Goal: Task Accomplishment & Management: Manage account settings

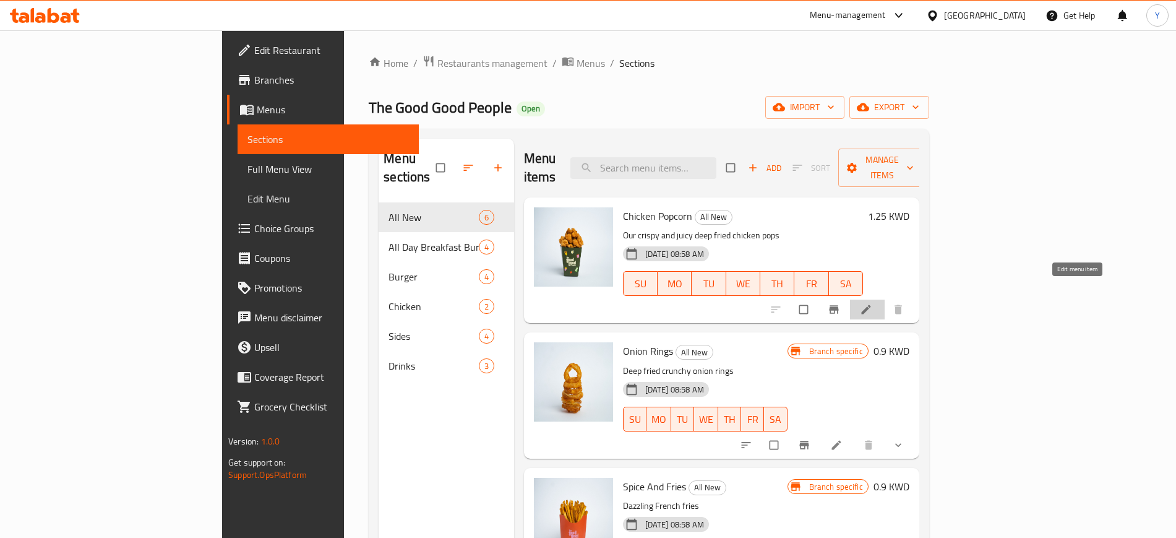
click at [872, 303] on icon at bounding box center [866, 309] width 12 height 12
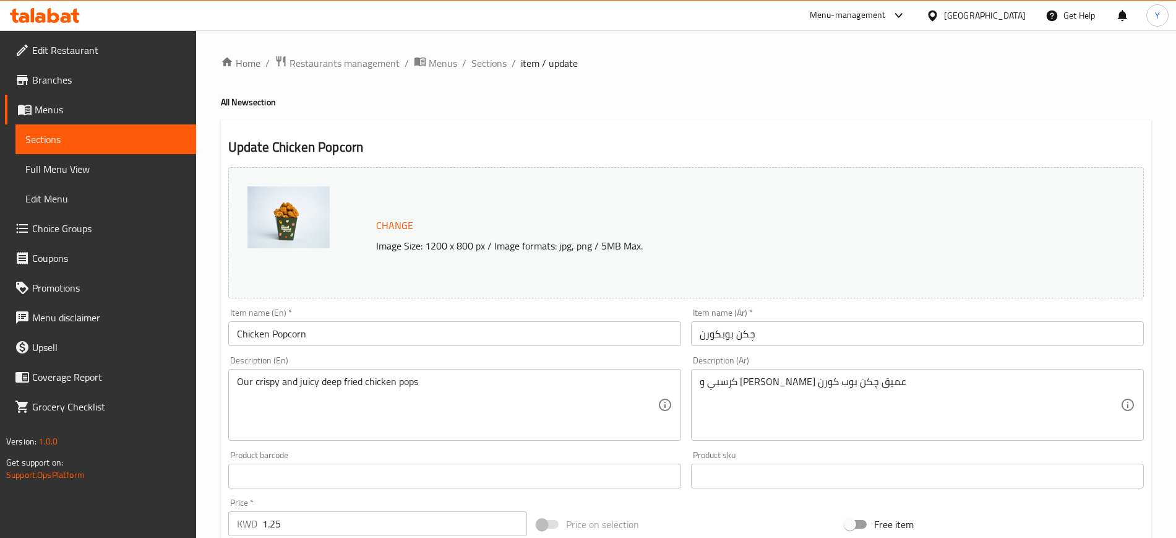
click at [486, 414] on textarea "Our crispy and juicy deep fried chicken pops" at bounding box center [447, 405] width 421 height 59
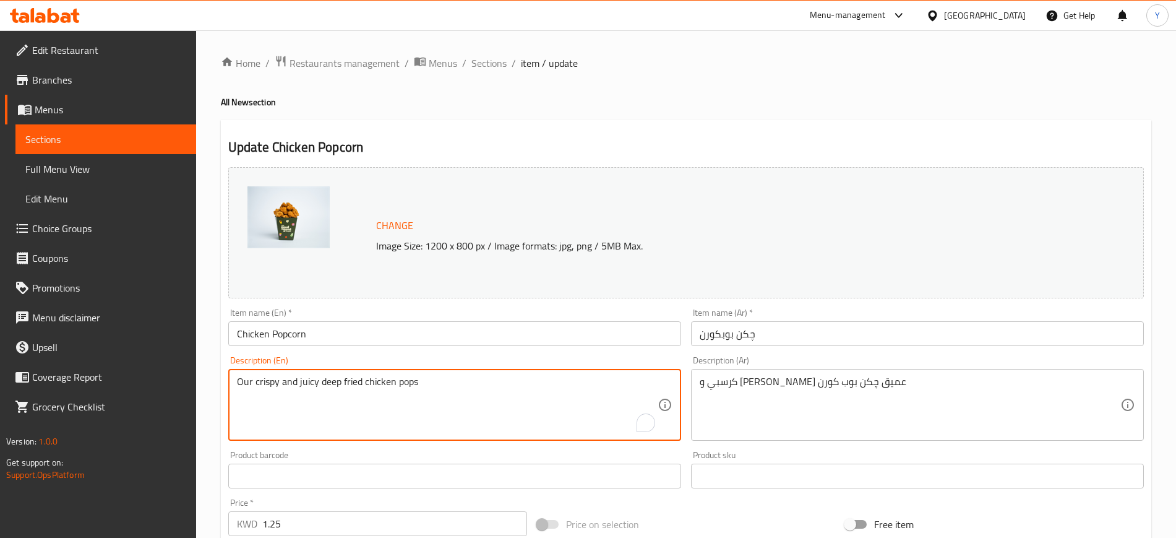
click at [486, 414] on textarea "Our crispy and juicy deep fried chicken pops" at bounding box center [447, 405] width 421 height 59
paste textarea "rder more.. just trust me Oh and served with sauce too"
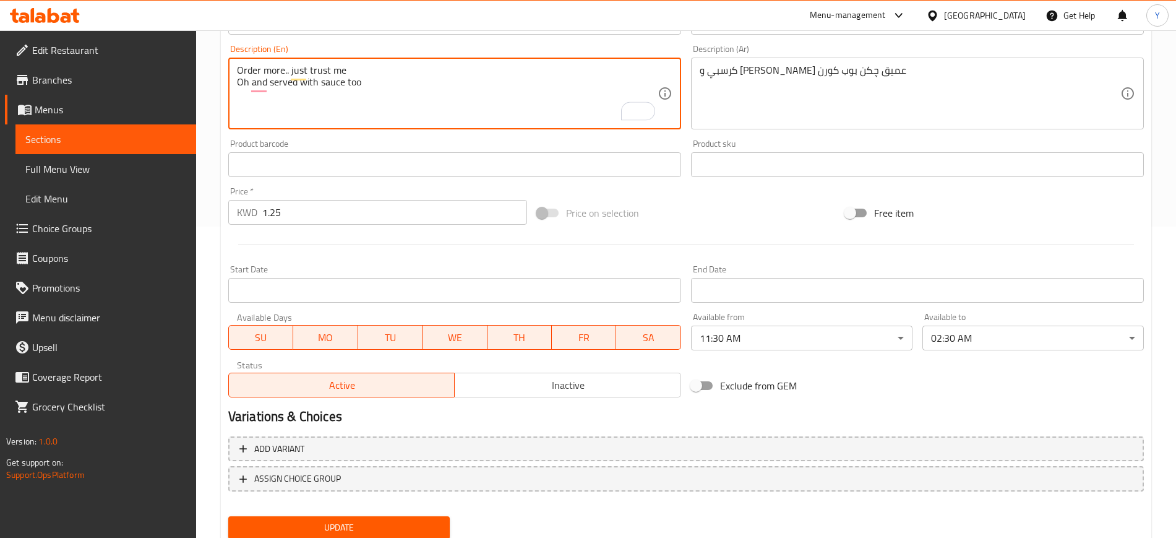
scroll to position [354, 0]
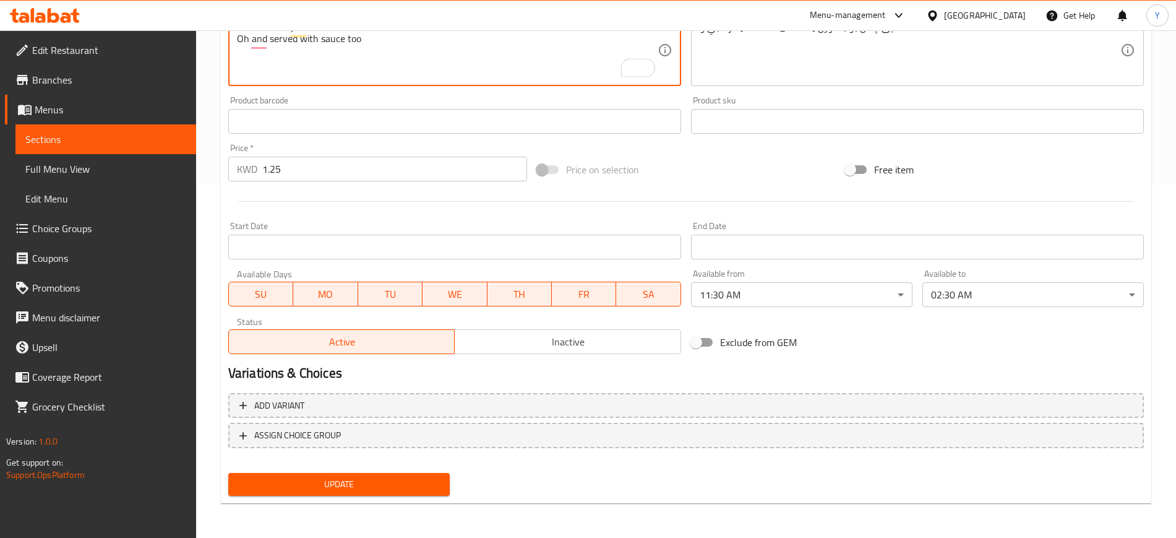
type textarea "Order more.. just trust me Oh and served with sauce too"
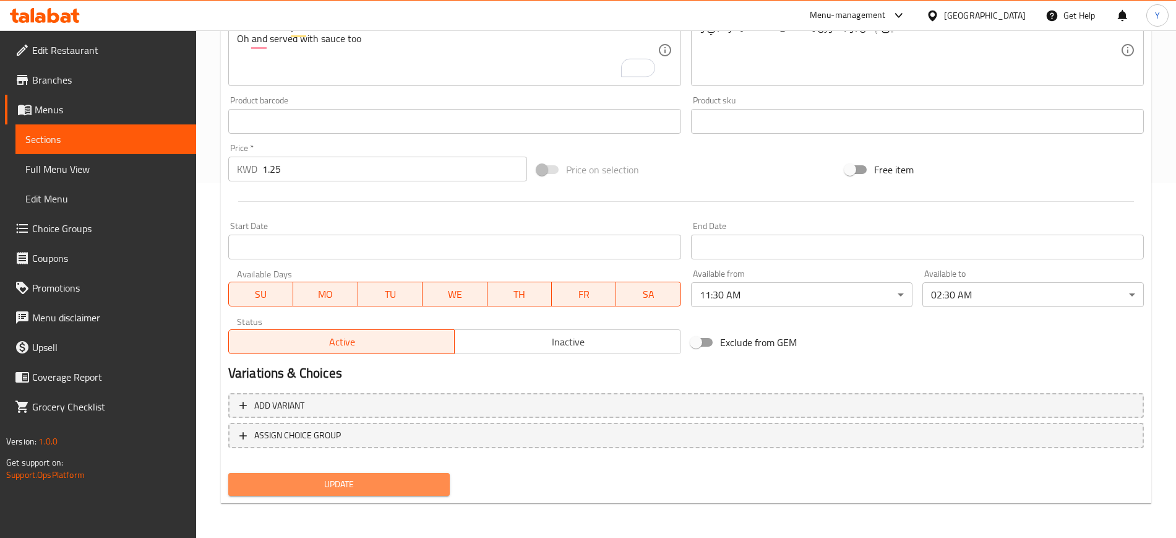
click at [369, 489] on span "Update" at bounding box center [339, 483] width 202 height 15
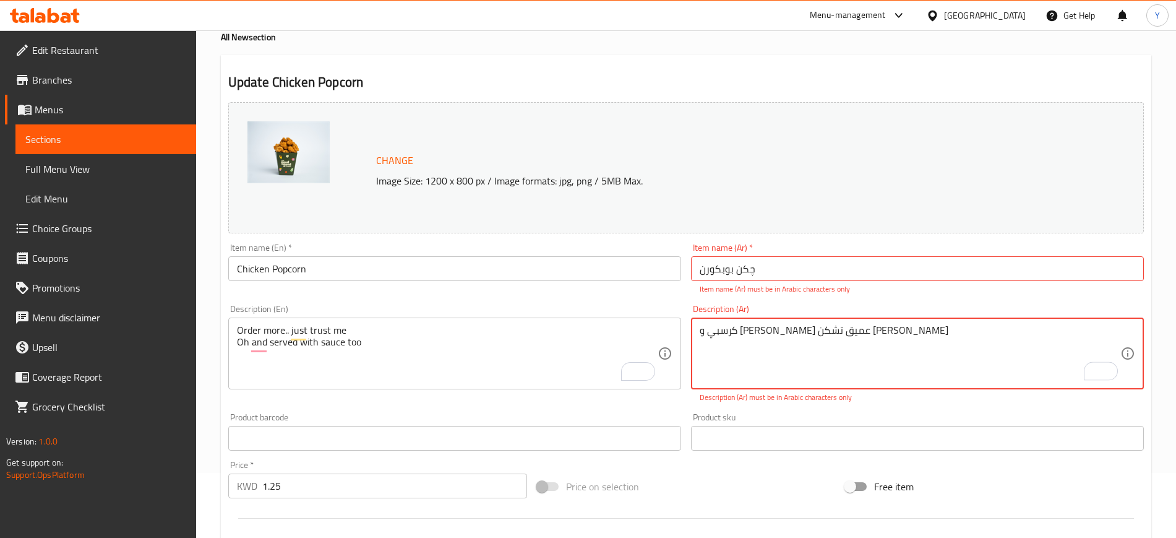
scroll to position [382, 0]
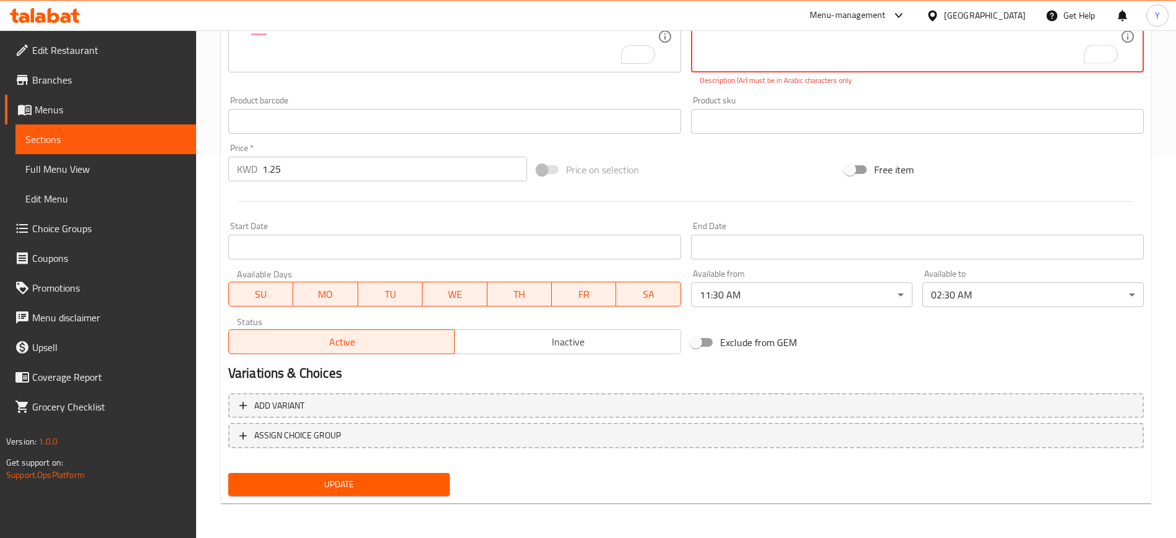
type textarea "كرسبي و [PERSON_NAME] عميق تشکن [PERSON_NAME]"
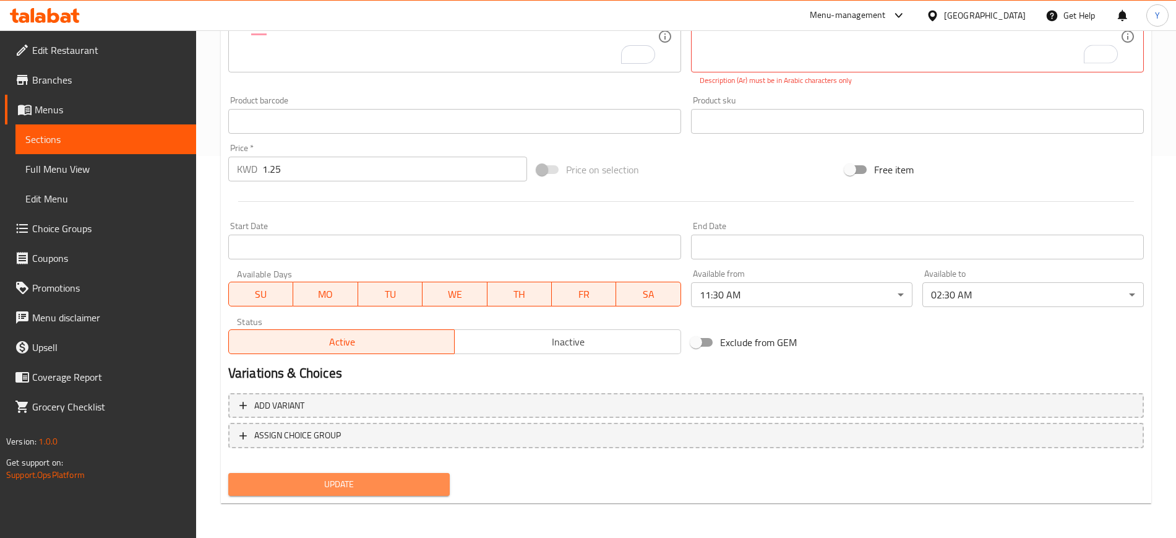
click at [413, 479] on span "Update" at bounding box center [339, 483] width 202 height 15
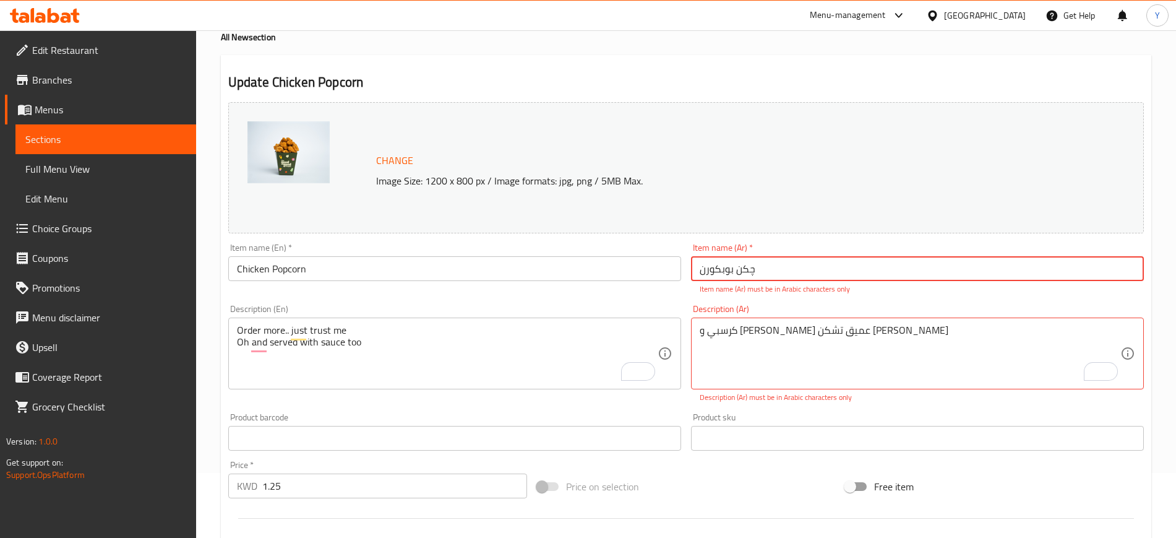
drag, startPoint x: 751, startPoint y: 264, endPoint x: 759, endPoint y: 265, distance: 8.1
click at [759, 265] on input "چکن بوبكورن" at bounding box center [917, 268] width 453 height 25
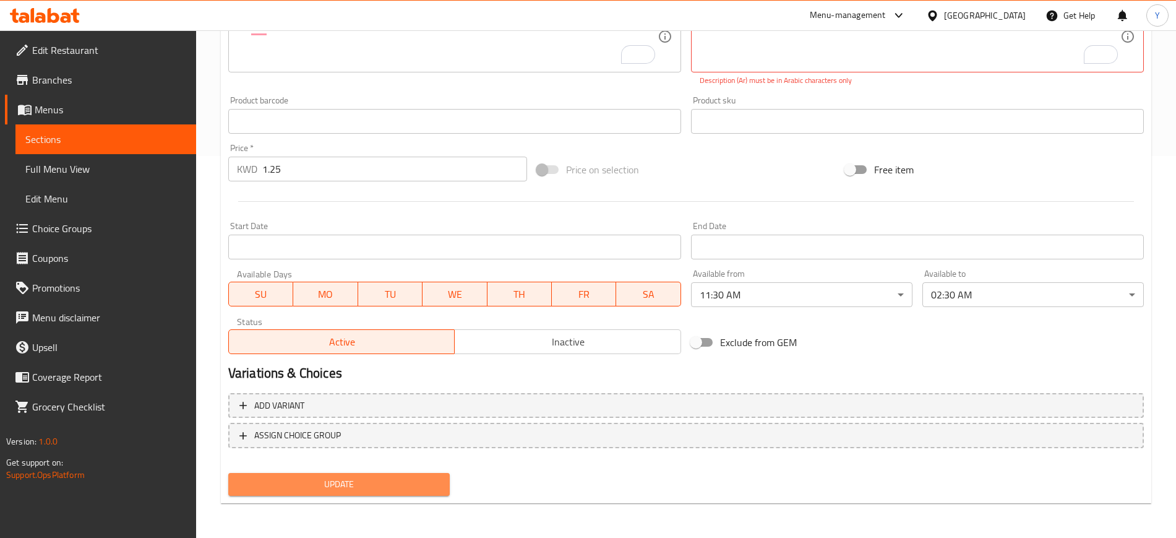
click at [436, 479] on span "Update" at bounding box center [339, 483] width 202 height 15
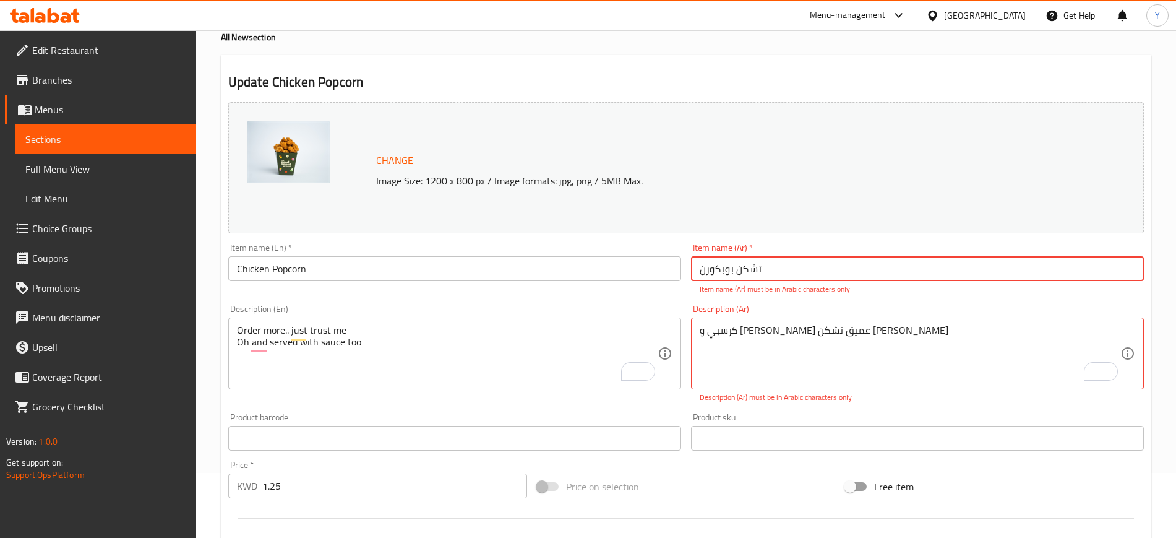
click at [795, 264] on input "تشکن بوبكورن" at bounding box center [917, 268] width 453 height 25
drag, startPoint x: 700, startPoint y: 333, endPoint x: 682, endPoint y: 333, distance: 18.0
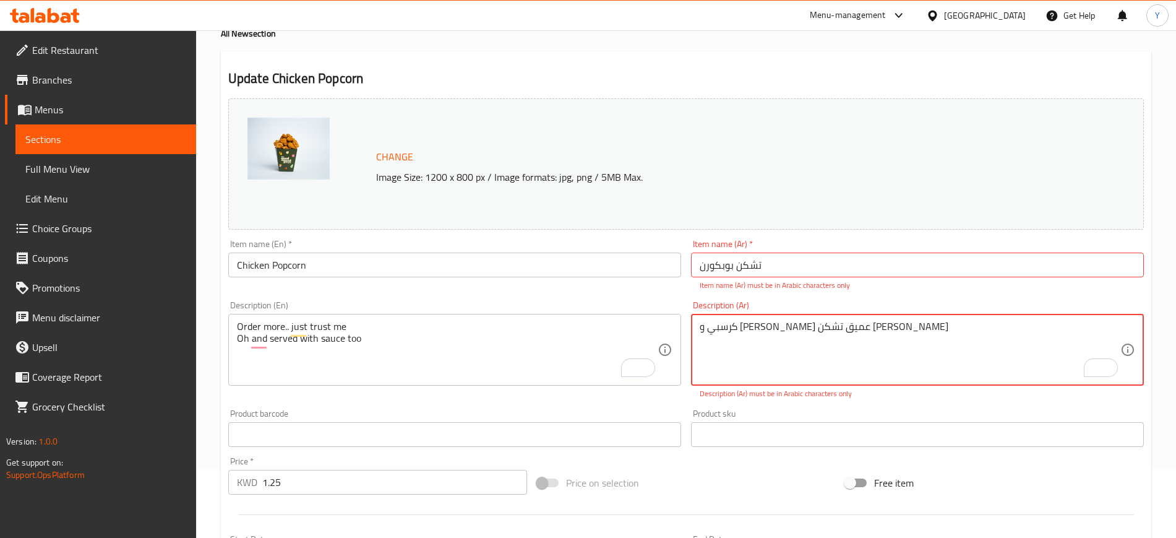
scroll to position [70, 0]
click at [977, 319] on textarea "كرسبي و [PERSON_NAME] عميق تشکن [PERSON_NAME]" at bounding box center [910, 348] width 421 height 59
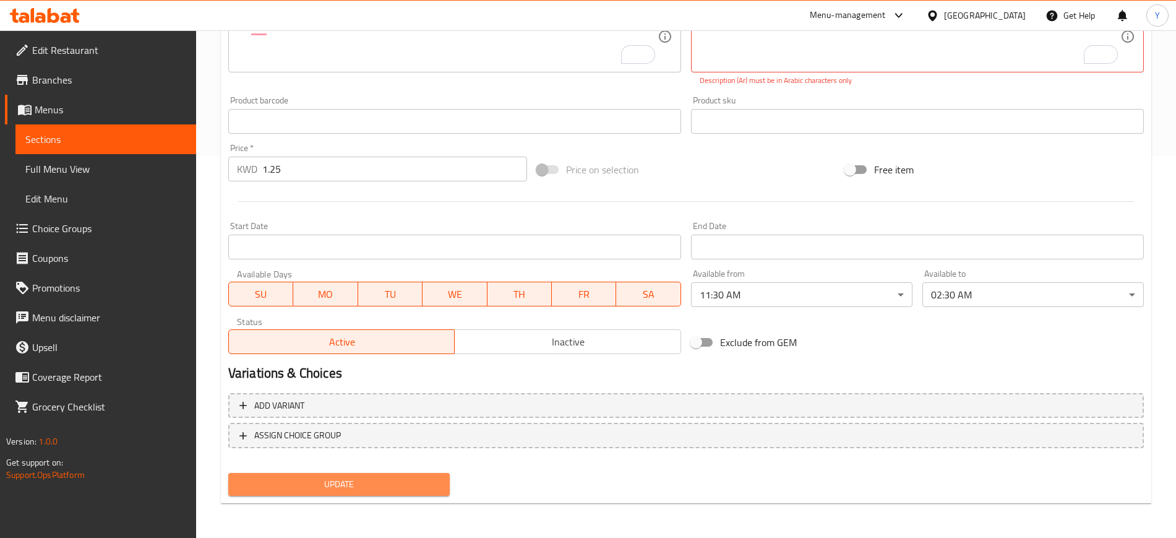
click at [342, 494] on button "Update" at bounding box center [338, 484] width 221 height 23
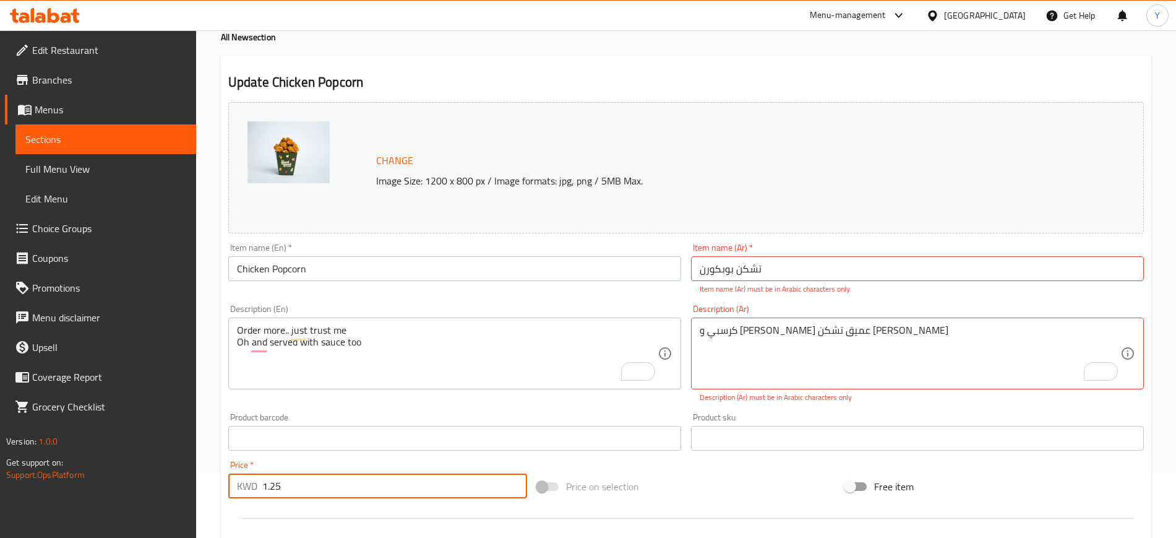
drag, startPoint x: 342, startPoint y: 494, endPoint x: 695, endPoint y: 332, distance: 388.6
click at [695, 332] on div "Change Image Size: 1200 x 800 px / Image formats: jpg, png / 5MB Max. Item name…" at bounding box center [685, 386] width 925 height 578
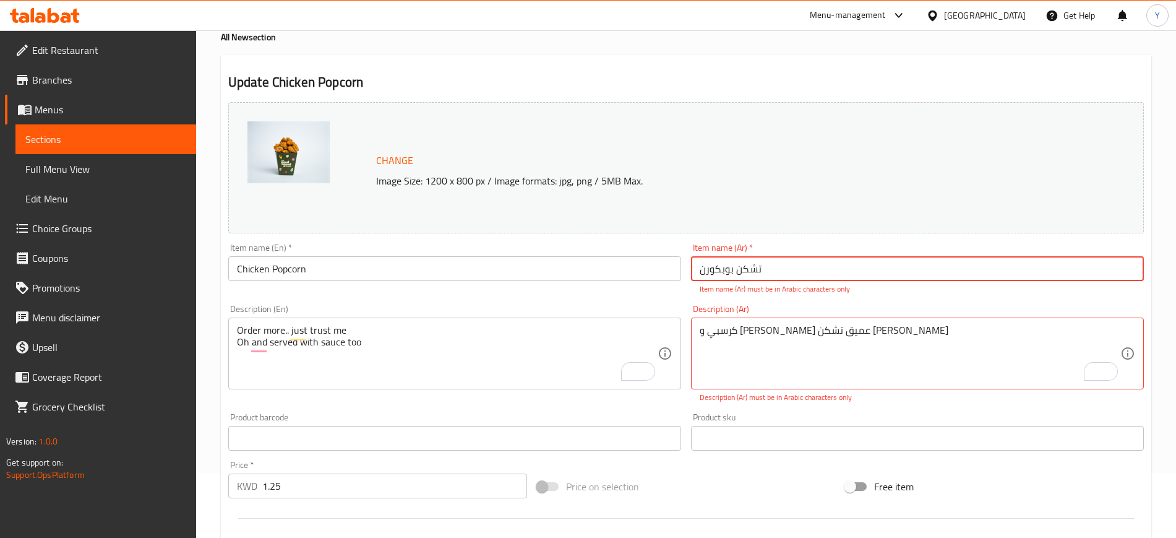
click at [799, 271] on input "تشکن بوبكورن" at bounding box center [917, 268] width 453 height 25
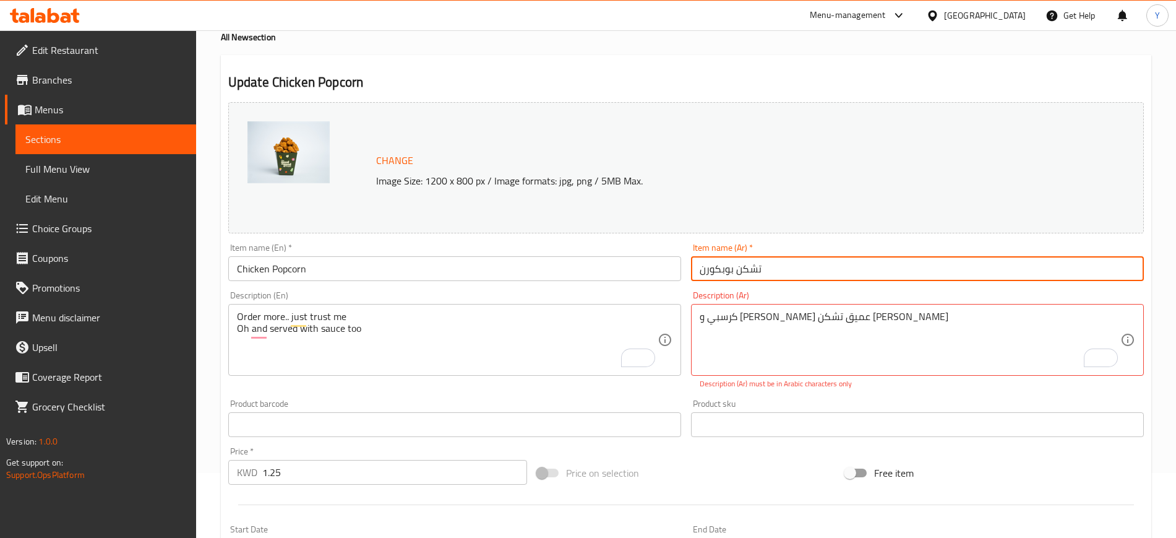
scroll to position [368, 0]
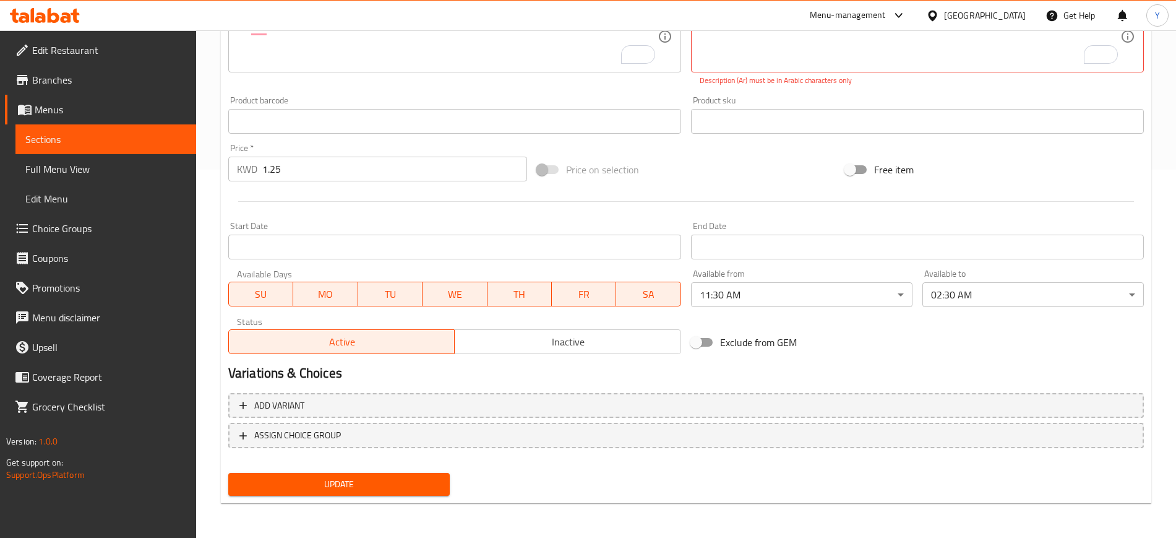
type input "تشكن بوبكورن"
click at [345, 484] on span "Update" at bounding box center [339, 483] width 202 height 15
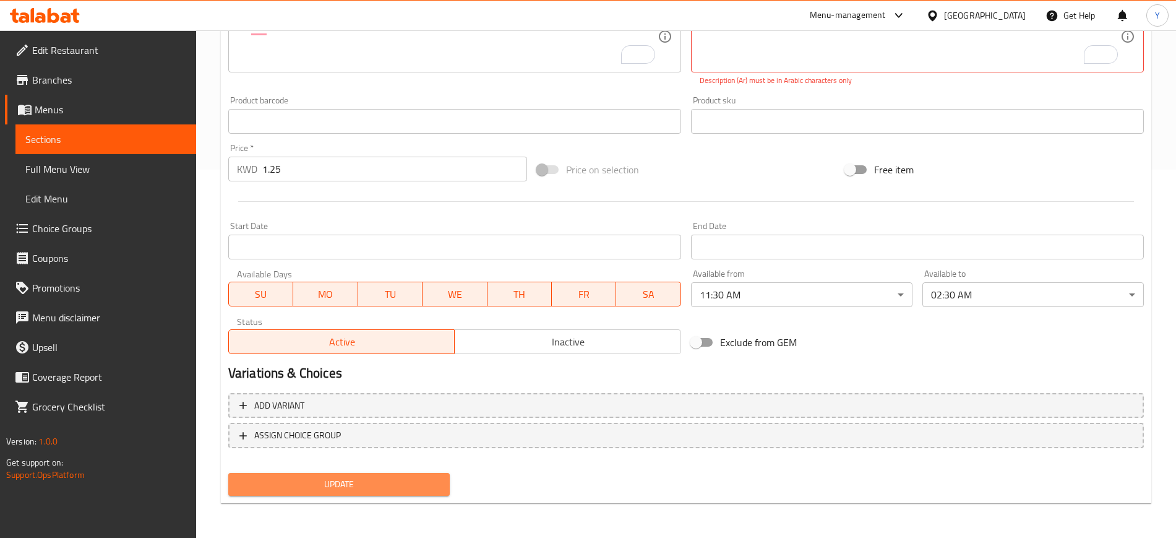
click at [345, 484] on span "Update" at bounding box center [339, 483] width 202 height 15
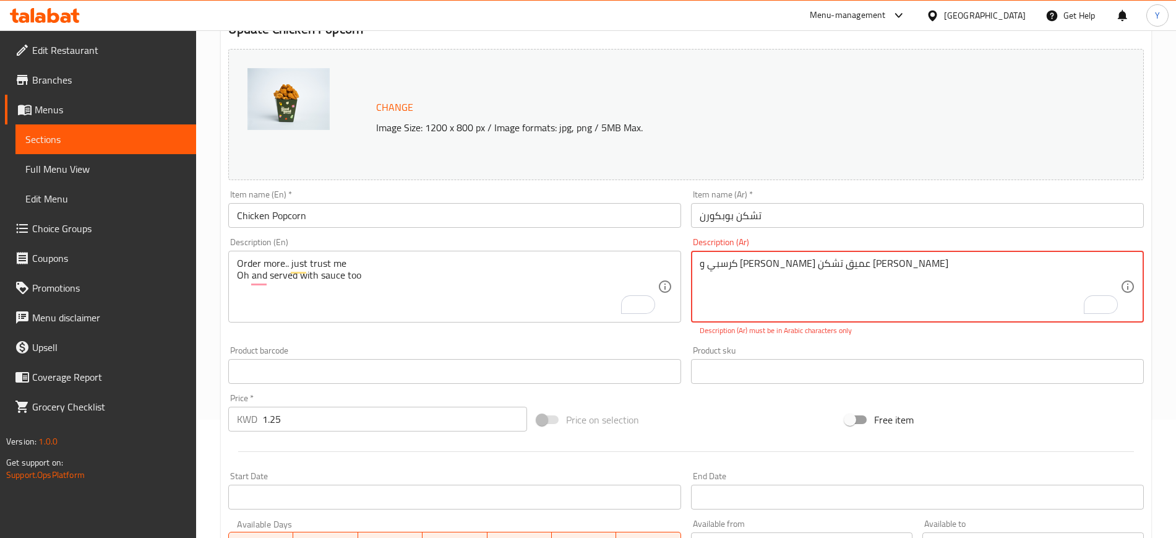
scroll to position [118, 0]
click at [906, 267] on textarea "كرسبي و [PERSON_NAME] عميق تشکن [PERSON_NAME]" at bounding box center [910, 287] width 421 height 59
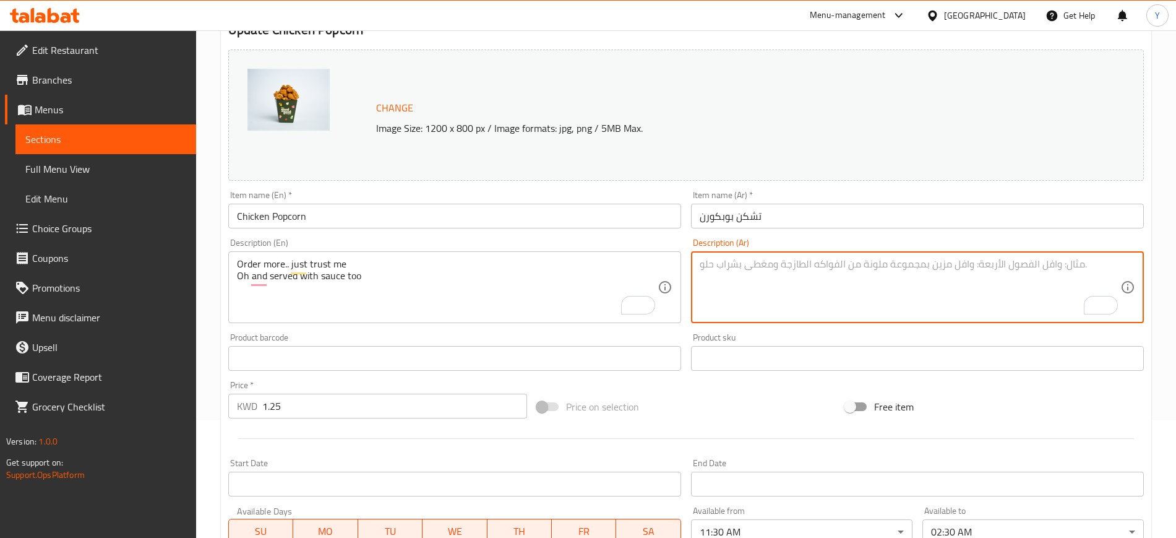
click at [917, 275] on textarea "To enrich screen reader interactions, please activate Accessibility in Grammarl…" at bounding box center [910, 287] width 421 height 59
paste textarea "كرسبي و [PERSON_NAME] عميق تشکن [PERSON_NAME]"
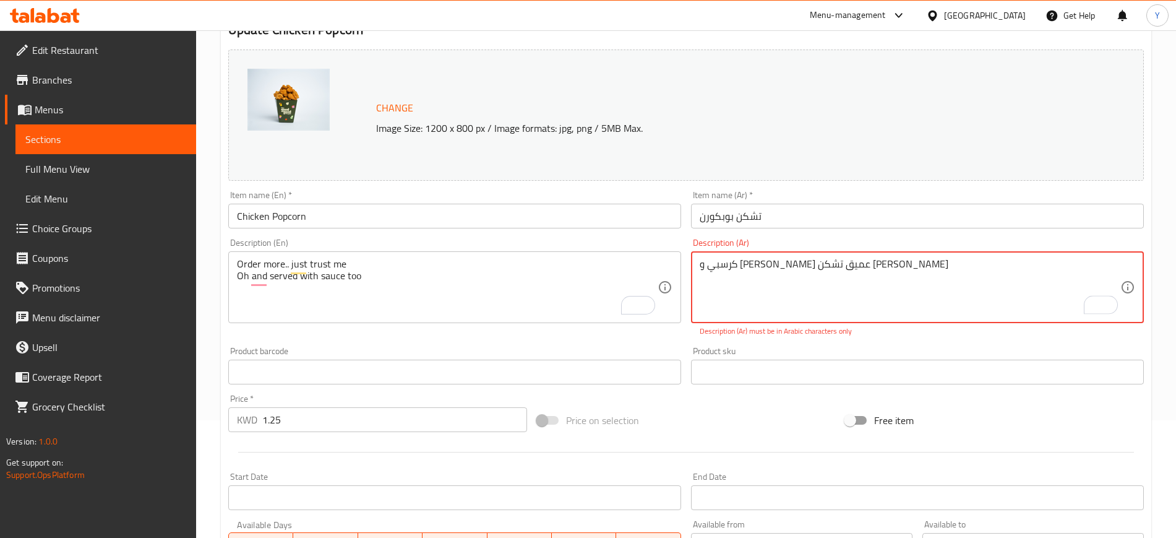
click at [906, 267] on textarea "كرسبي و [PERSON_NAME] عميق تشکن [PERSON_NAME]" at bounding box center [910, 287] width 421 height 59
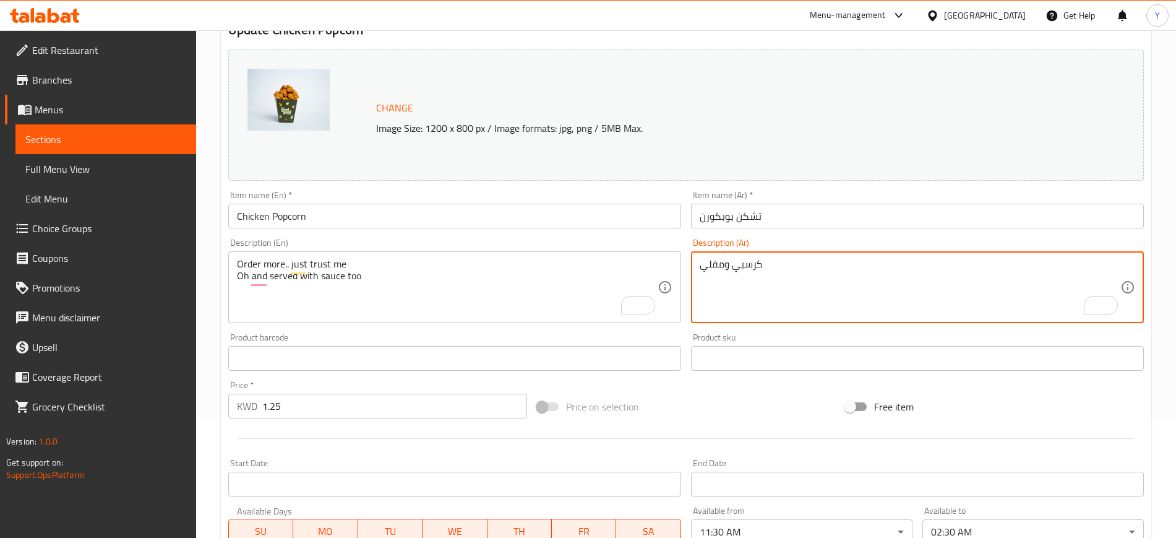
click at [723, 266] on textarea "كرسبي ومقلي" at bounding box center [910, 287] width 421 height 59
click at [732, 267] on textarea "كرسبي و ذمقلي" at bounding box center [910, 287] width 421 height 59
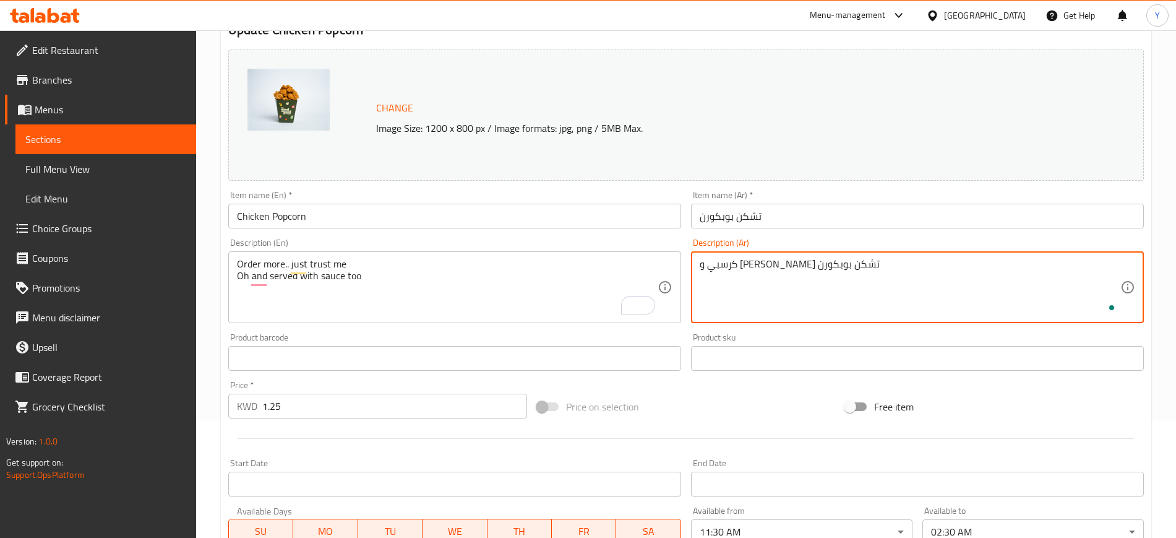
scroll to position [354, 0]
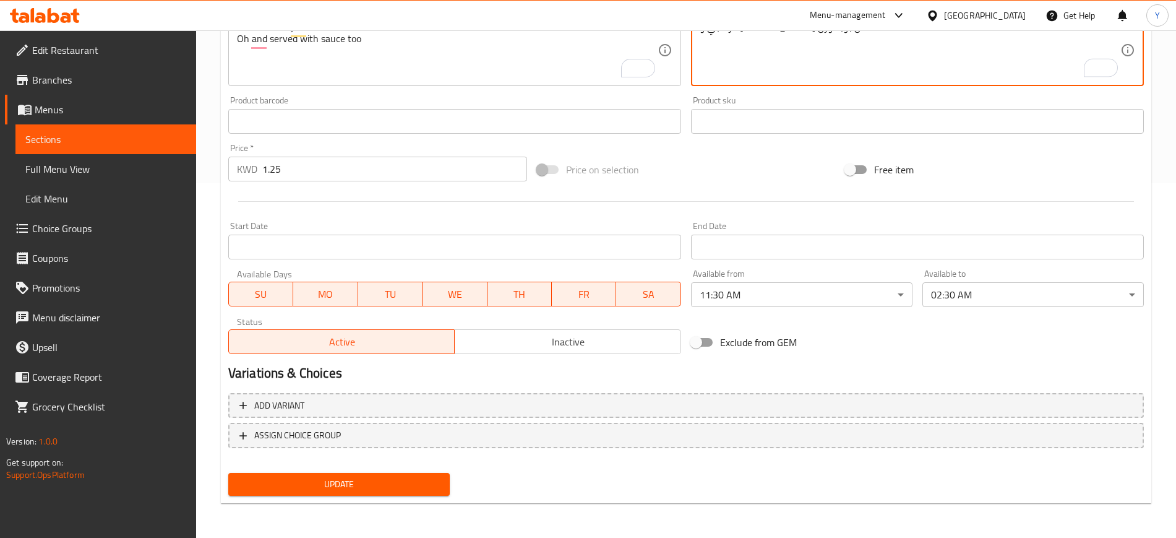
type textarea "كرسبي و [PERSON_NAME] تشكن بوبكورن"
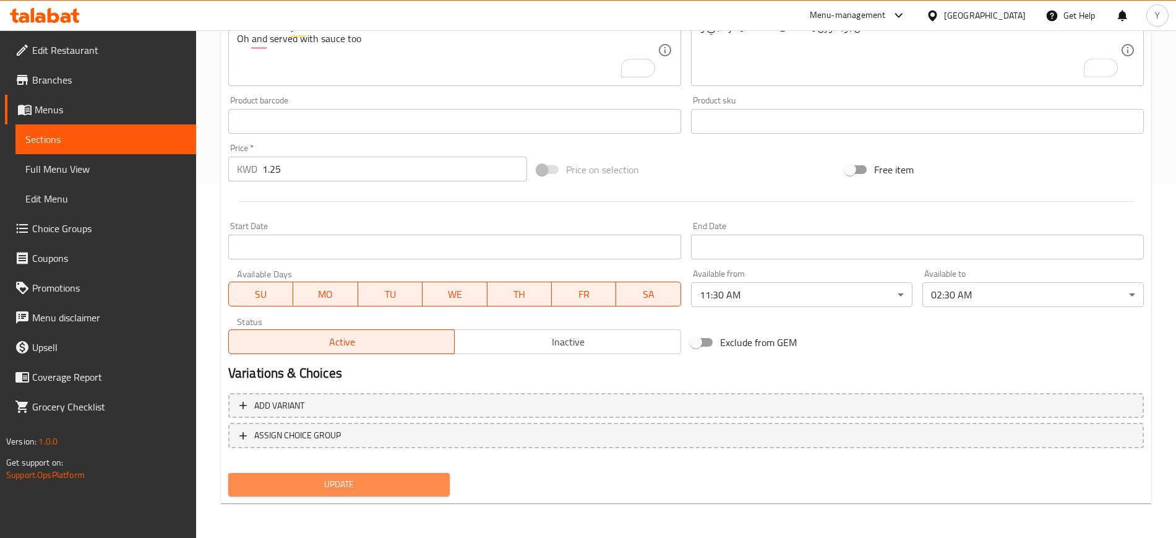
click at [374, 476] on span "Update" at bounding box center [339, 483] width 202 height 15
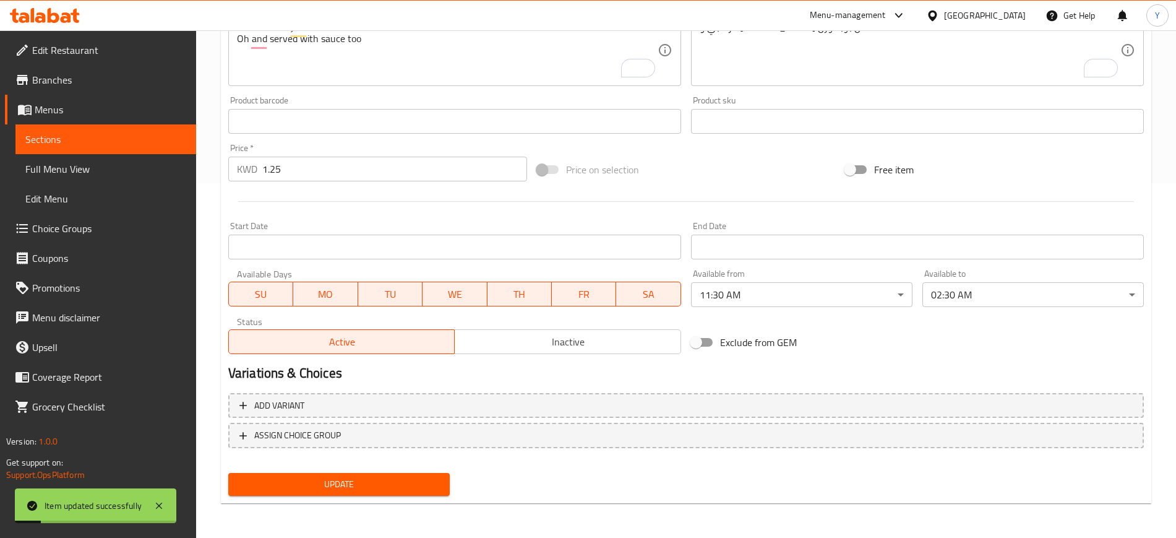
scroll to position [0, 0]
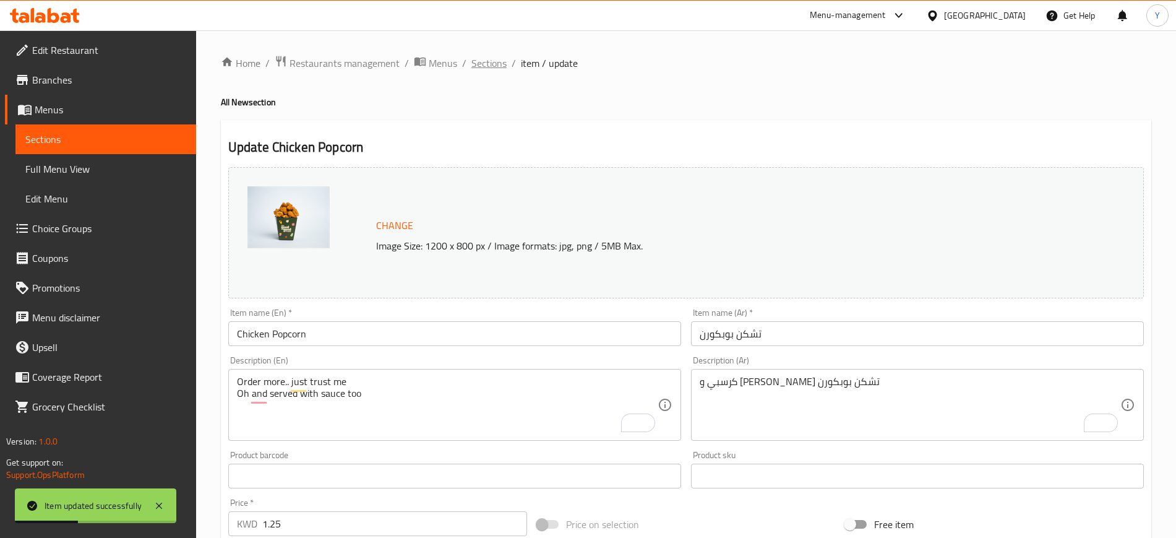
click at [487, 60] on span "Sections" at bounding box center [488, 63] width 35 height 15
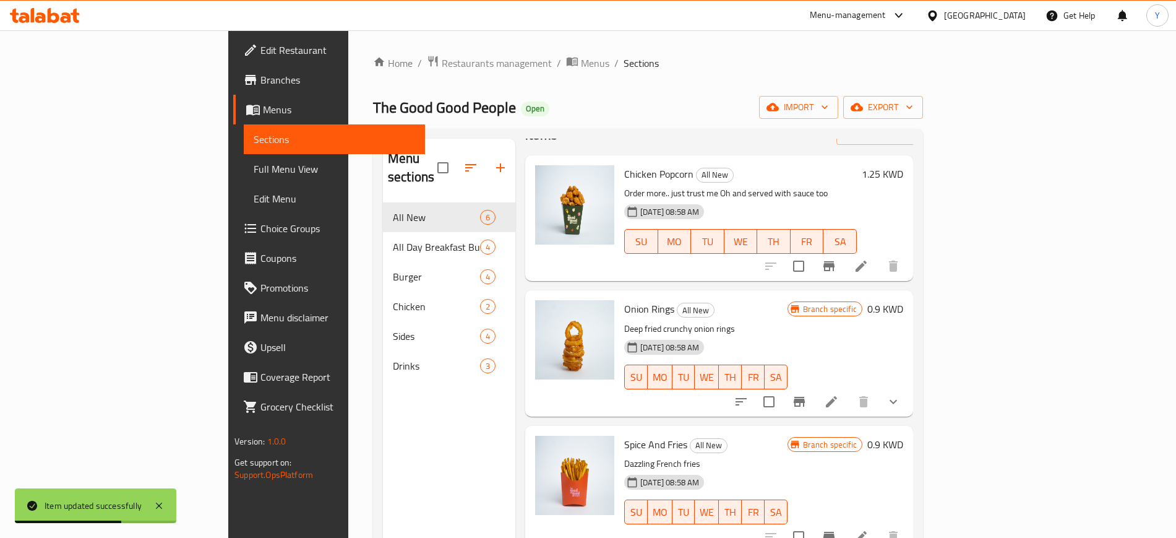
scroll to position [43, 0]
click at [839, 393] on icon at bounding box center [831, 400] width 15 height 15
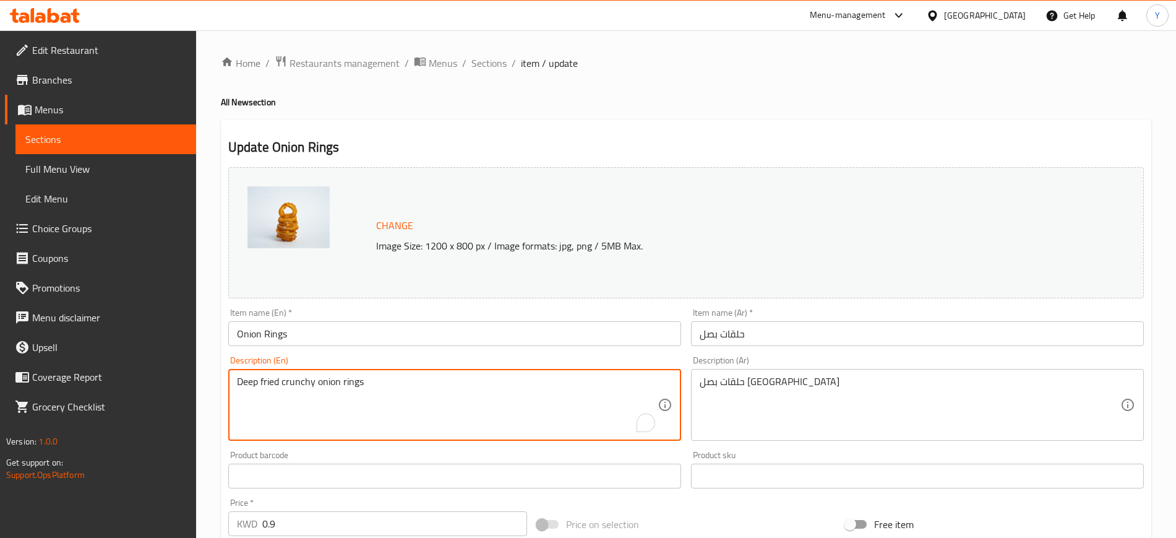
click at [384, 399] on textarea "Deep fried crunchy onion rings" at bounding box center [447, 405] width 421 height 59
paste textarea "the crunch. nuff said"
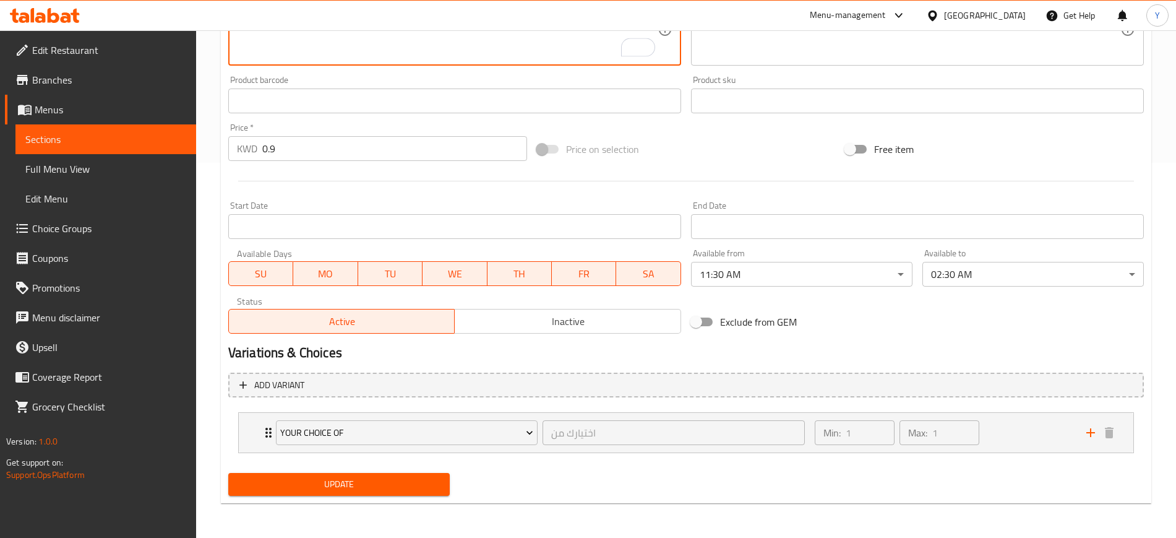
type textarea "the crunch. nuff said"
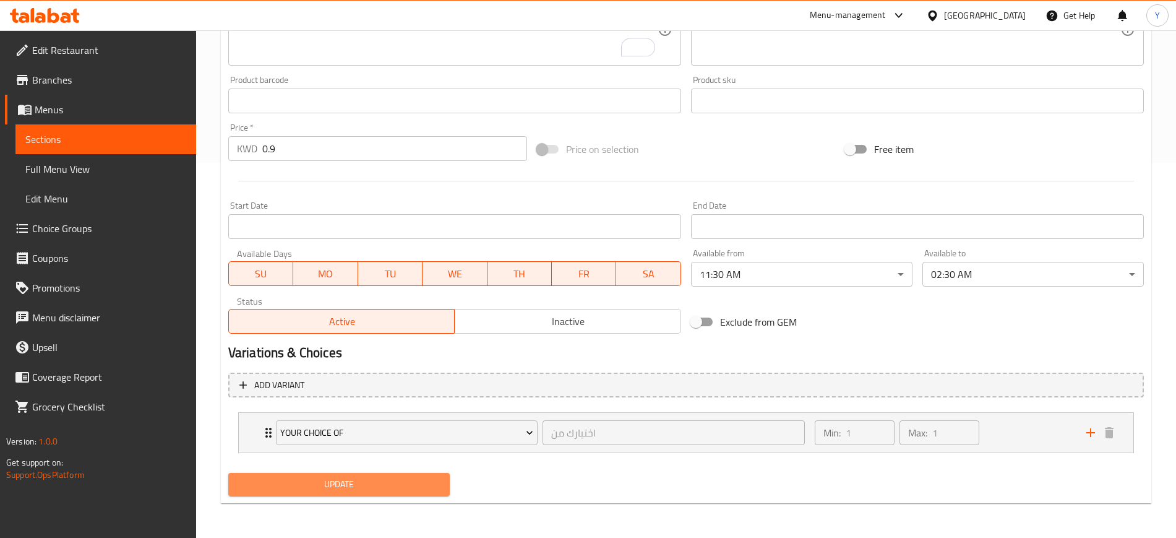
click at [292, 484] on span "Update" at bounding box center [339, 483] width 202 height 15
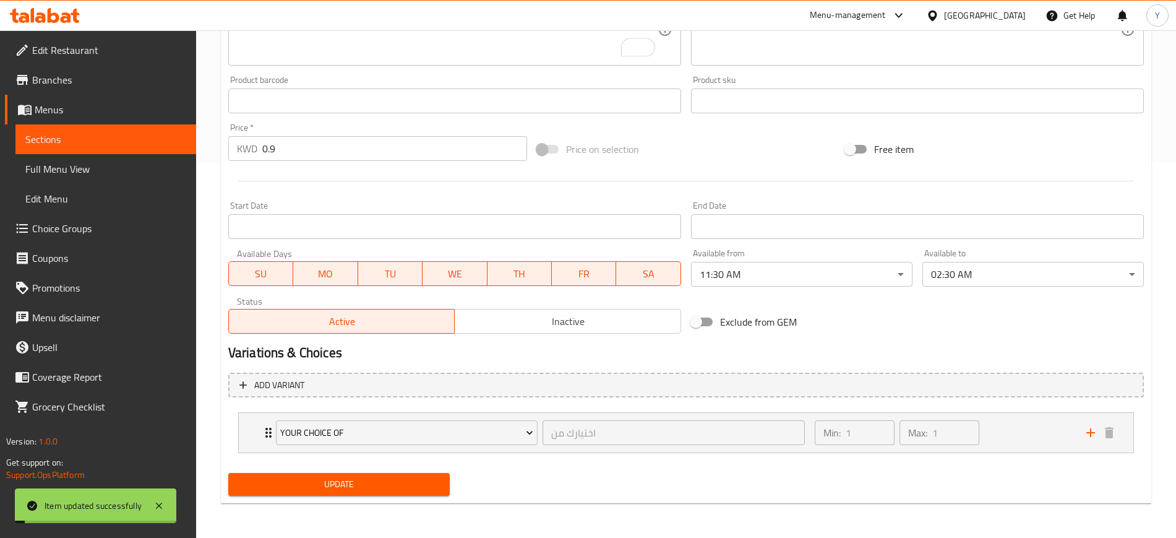
scroll to position [0, 0]
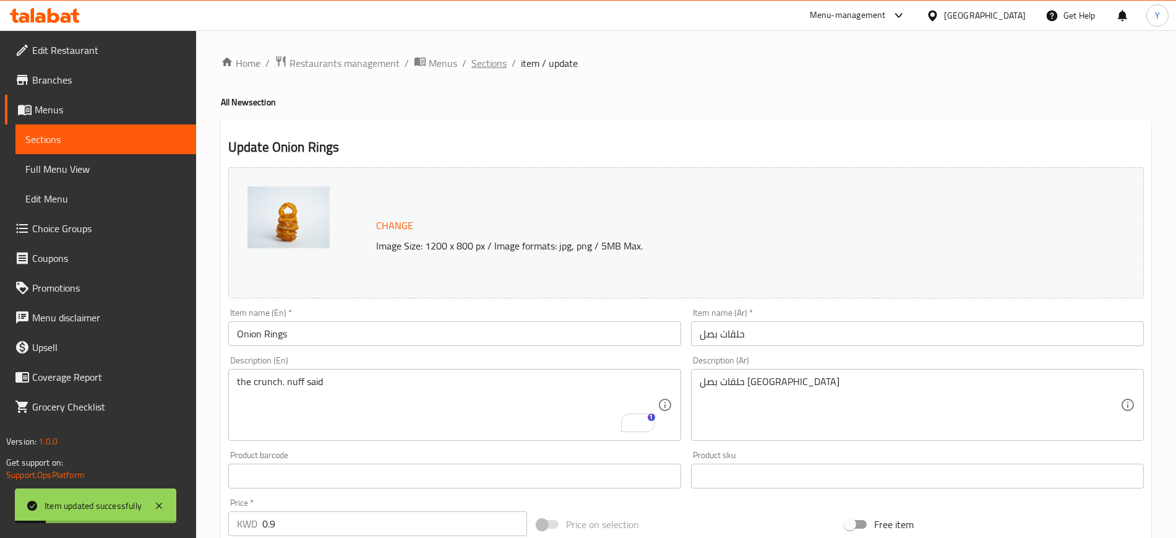
click at [484, 58] on span "Sections" at bounding box center [488, 63] width 35 height 15
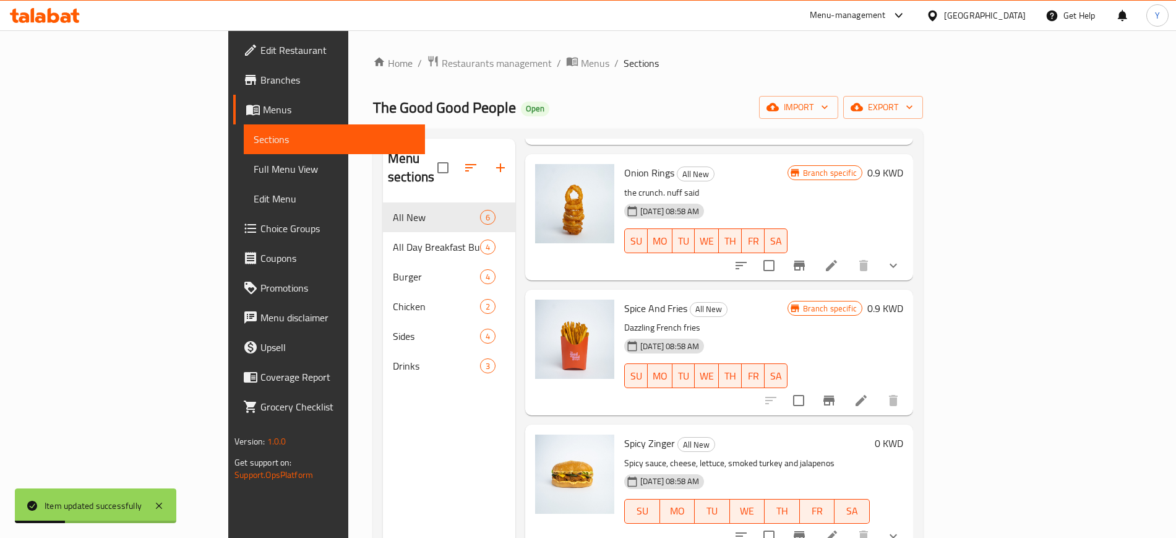
scroll to position [180, 0]
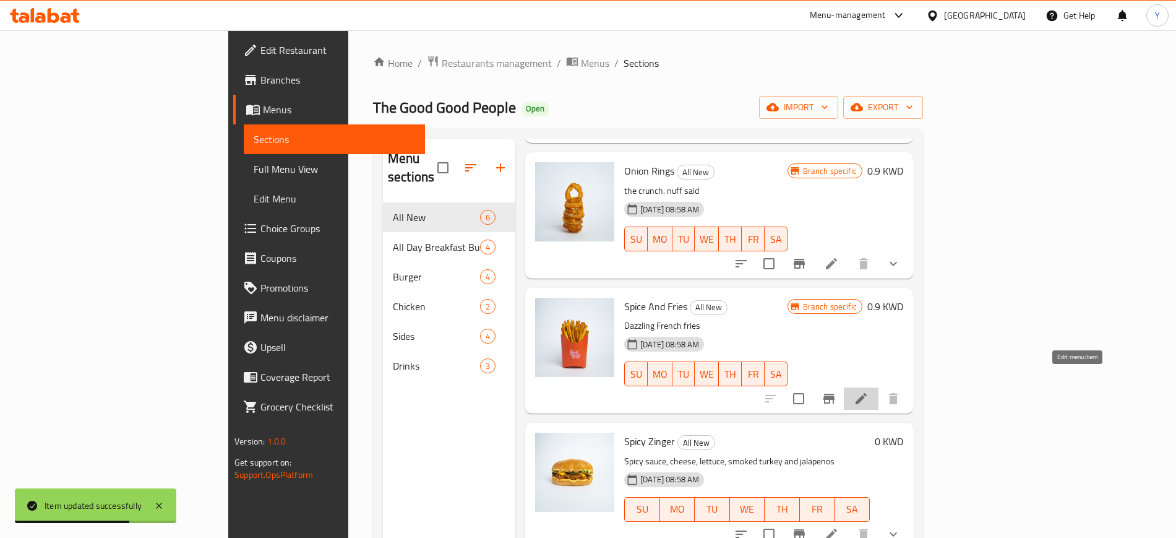
click at [869, 391] on icon at bounding box center [861, 398] width 15 height 15
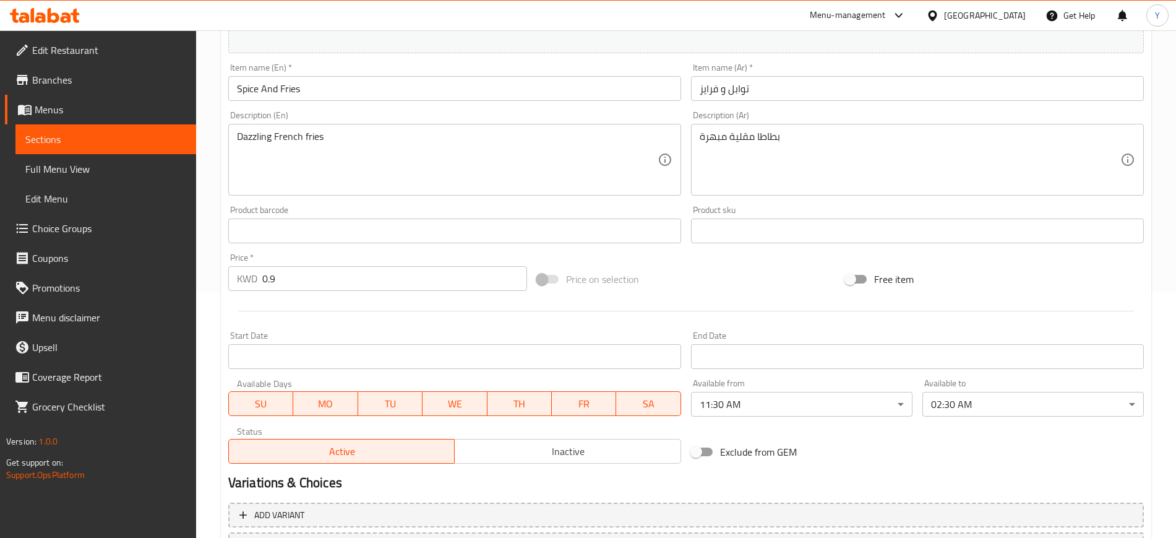
scroll to position [236, 0]
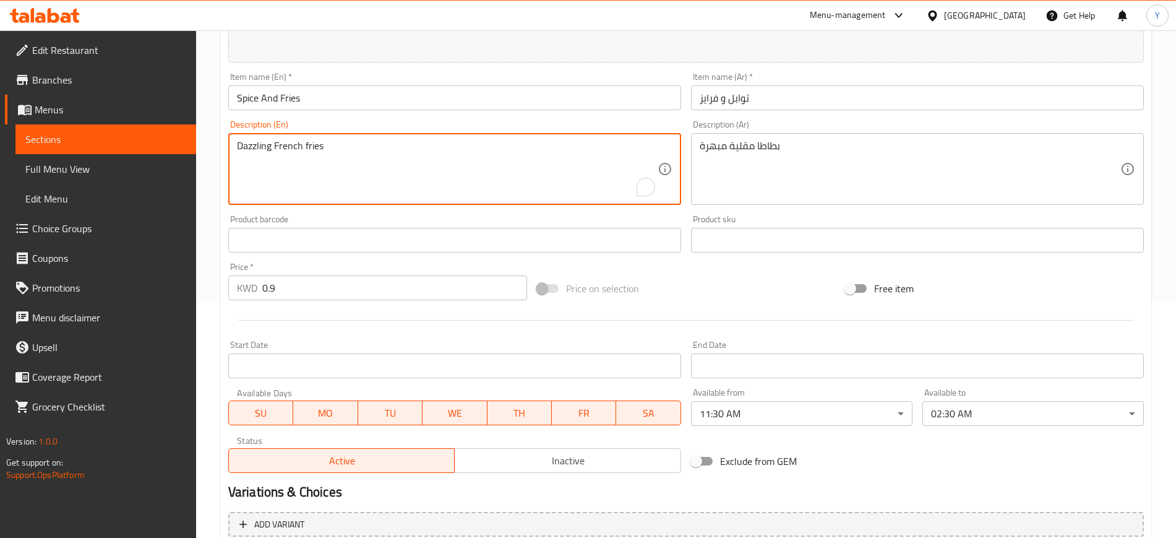
click at [489, 178] on textarea "Dazzling French fries" at bounding box center [447, 169] width 421 height 59
paste textarea "Humans have traded spices for millennia. That's also how long it took us to per…"
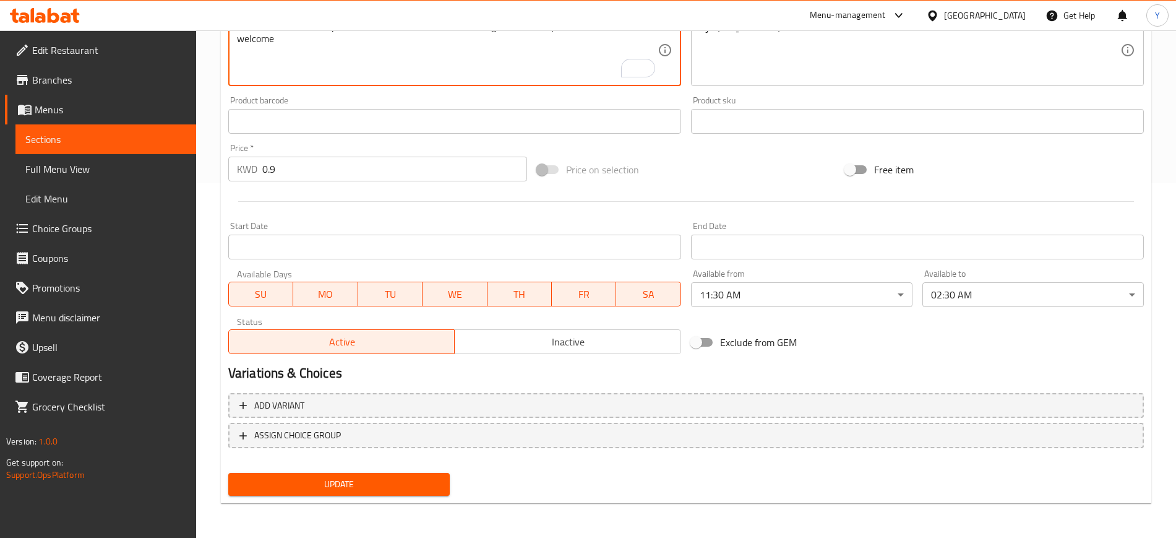
type textarea "Humans have traded spices for millennia. That's also how long it took us to per…"
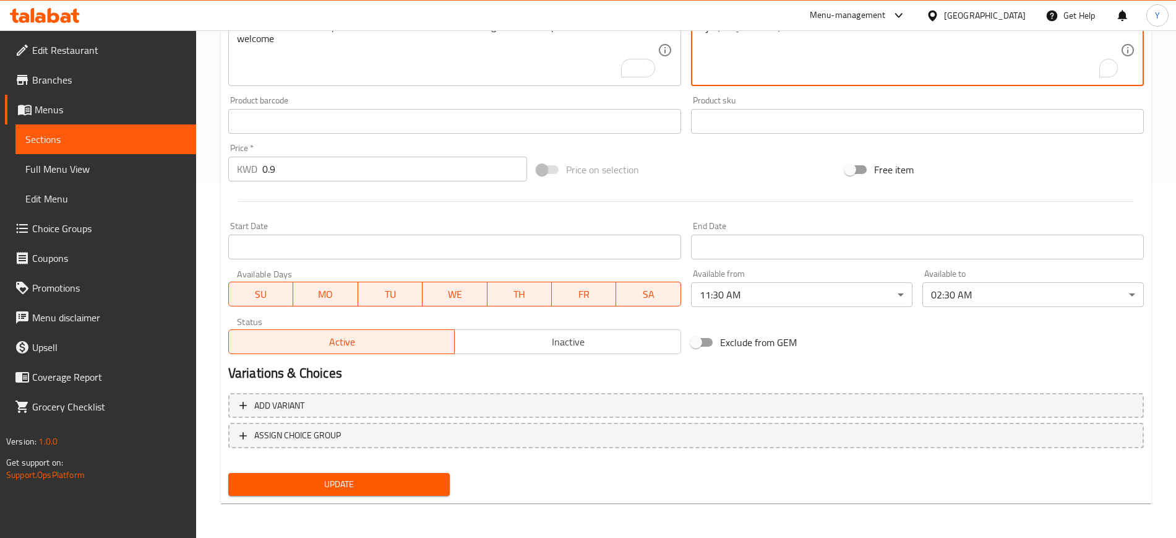
click at [753, 59] on textarea "بطاطا مقلية مبهرة" at bounding box center [910, 50] width 421 height 59
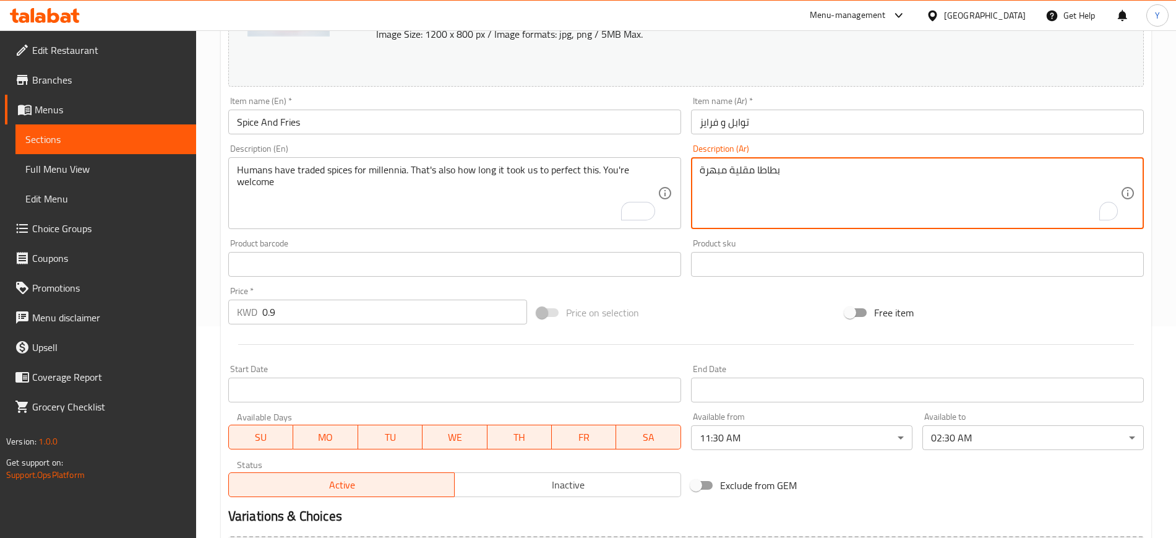
scroll to position [209, 0]
paste textarea "لطة بهارات من جميع الدول الاستوائية مع رشة من الحب"
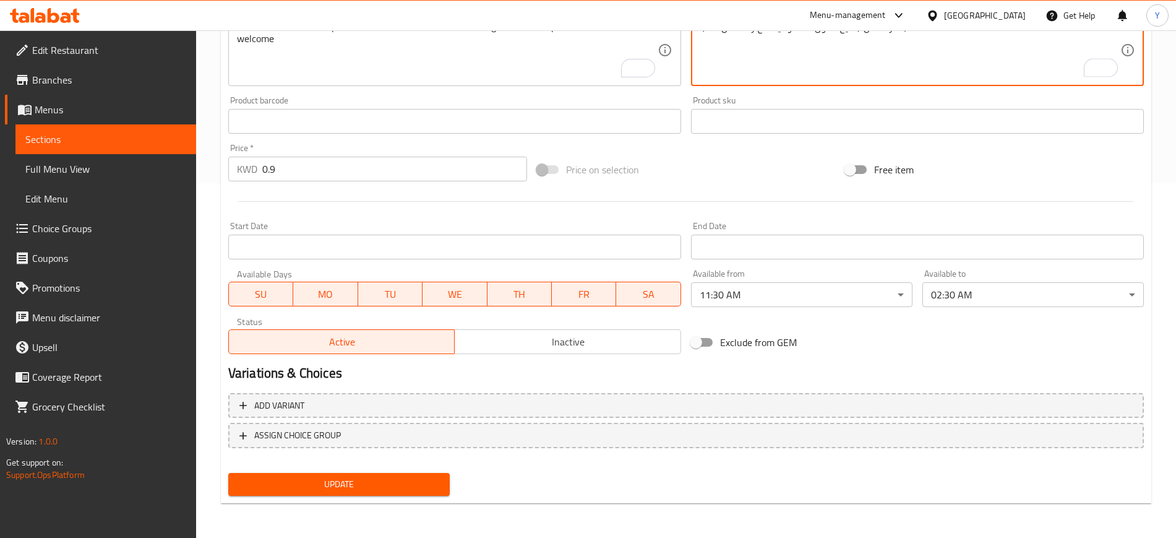
type textarea "خلطة بهارات من جميع الدول الاستوائية مع رشة من الحب"
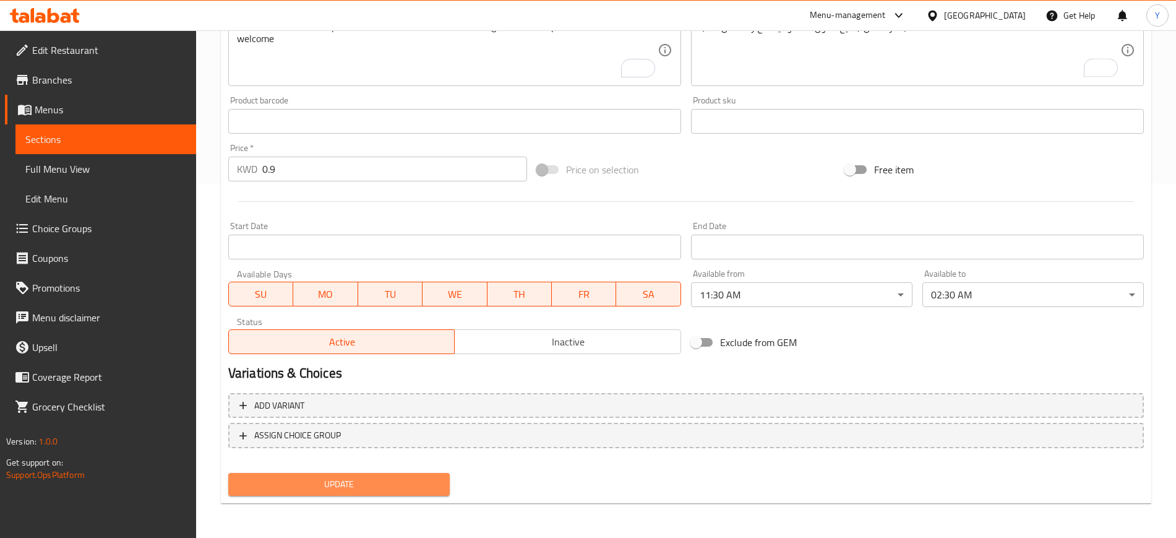
click at [425, 489] on span "Update" at bounding box center [339, 483] width 202 height 15
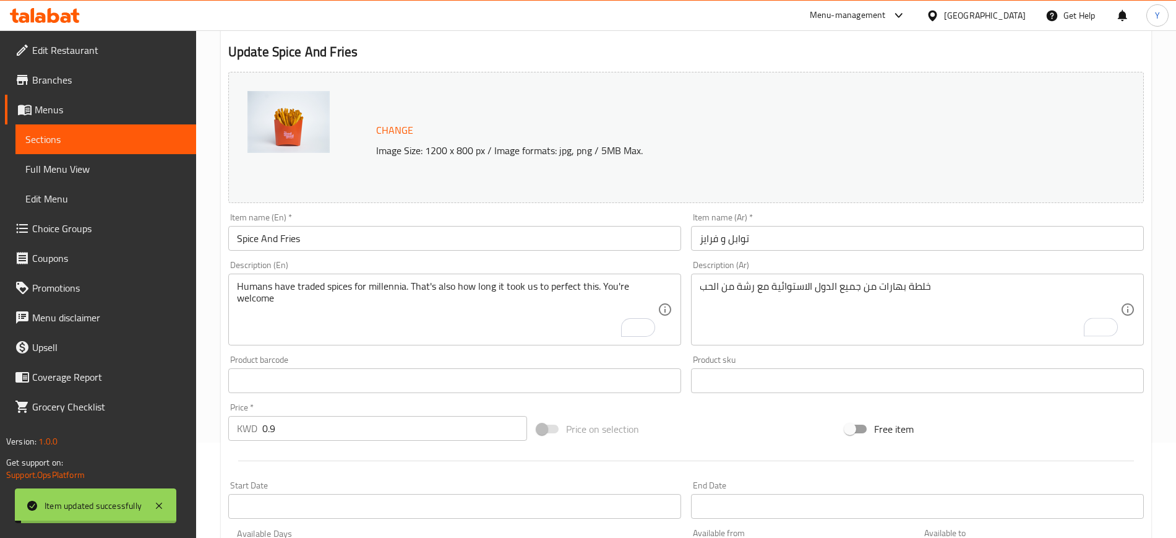
scroll to position [0, 0]
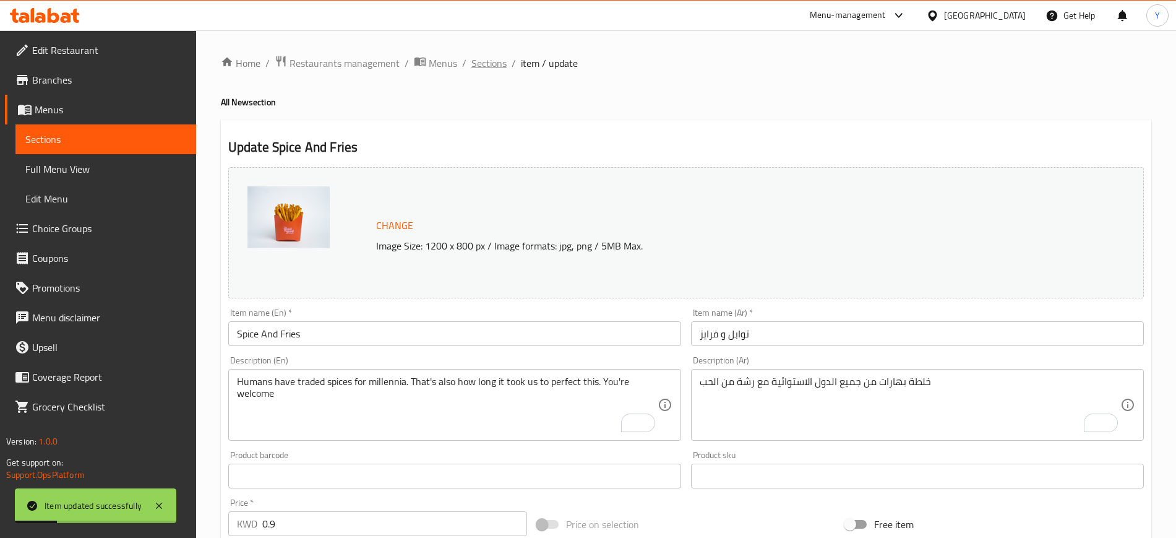
click at [484, 62] on span "Sections" at bounding box center [488, 63] width 35 height 15
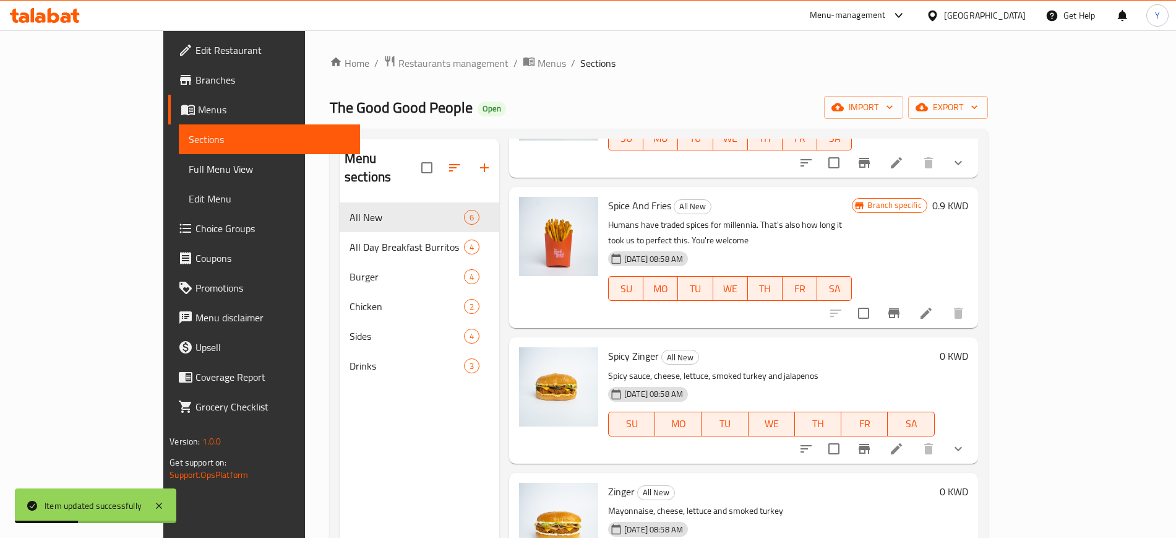
scroll to position [284, 0]
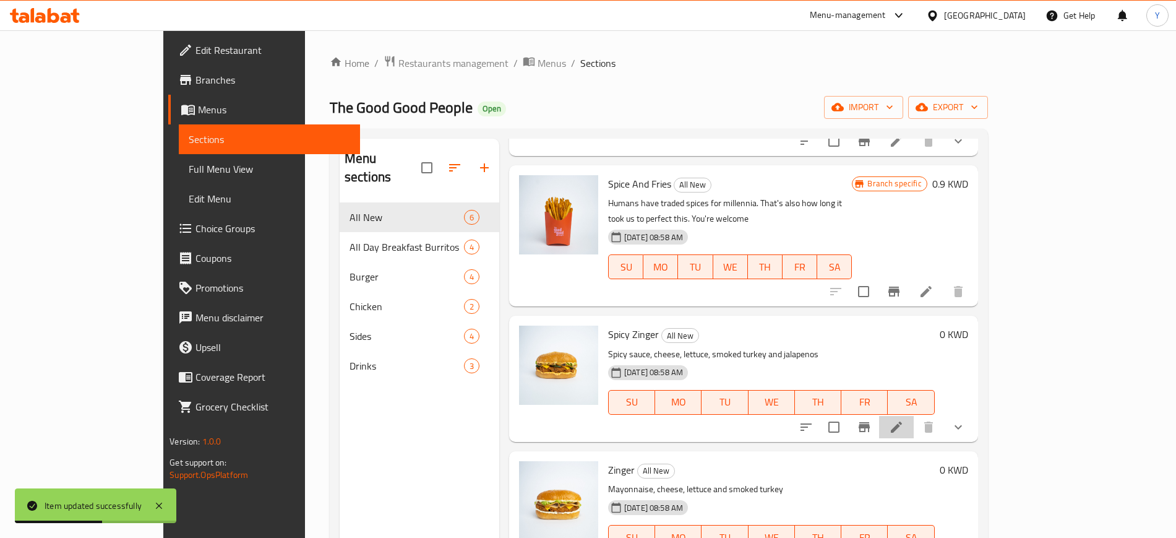
click at [914, 416] on li at bounding box center [896, 427] width 35 height 22
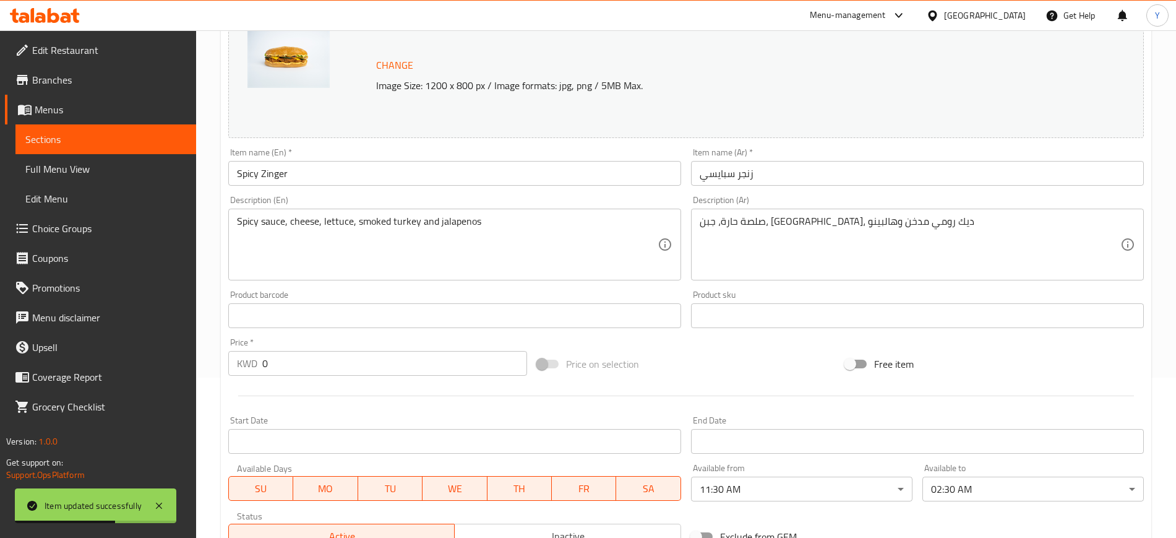
scroll to position [166, 0]
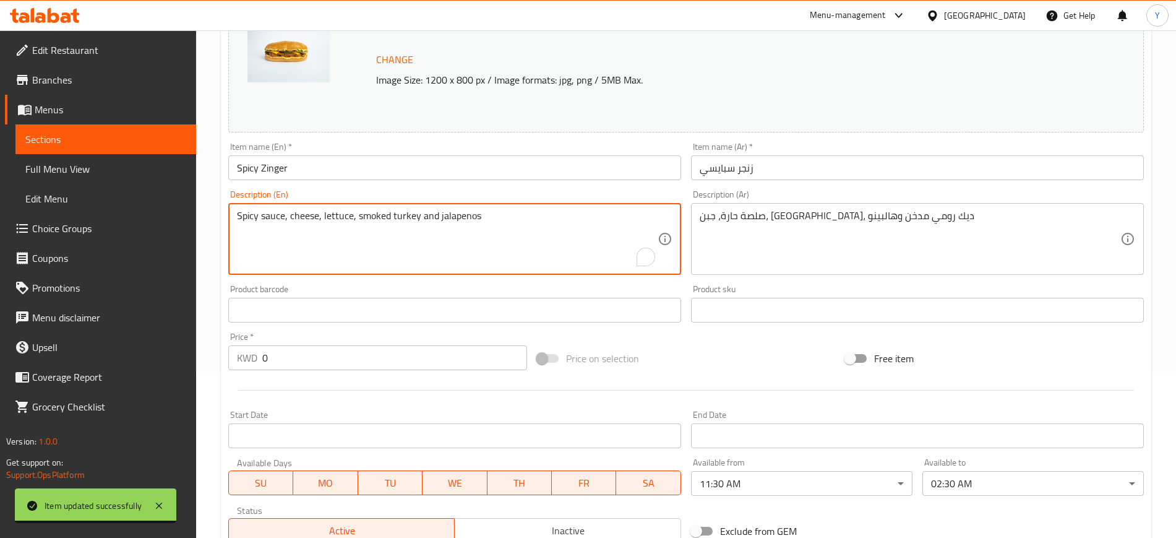
click at [375, 249] on textarea "Spicy sauce, cheese, lettuce, smoked turkey and jalapenos" at bounding box center [447, 239] width 421 height 59
paste textarea "I will now attempt to hypnotize you. Close your eyes, picture a mountain of let…"
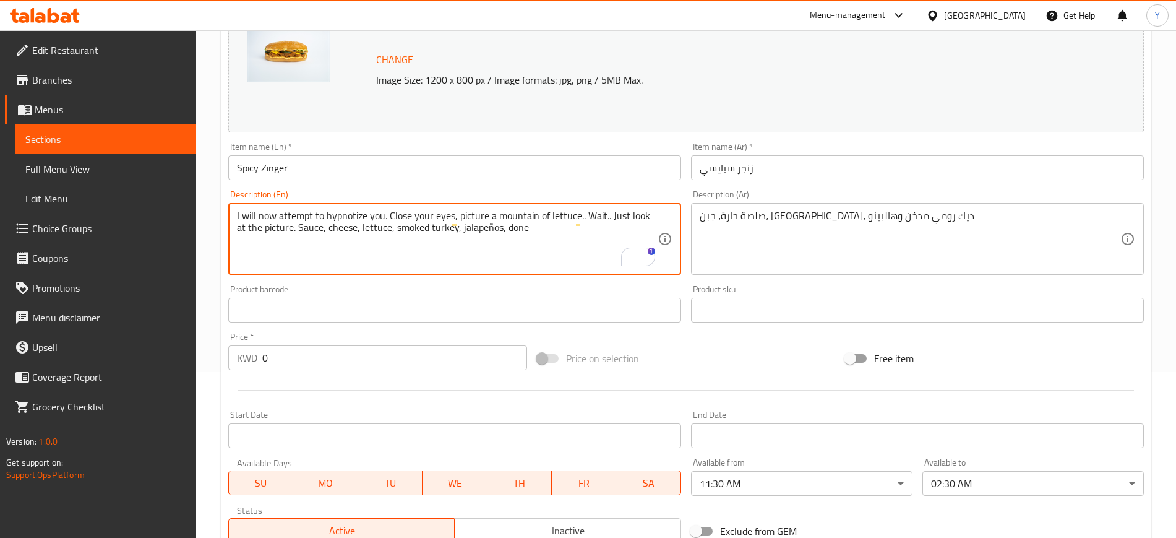
click at [478, 231] on textarea "I will now attempt to hypnotize you. Close your eyes, picture a mountain of let…" at bounding box center [447, 239] width 421 height 59
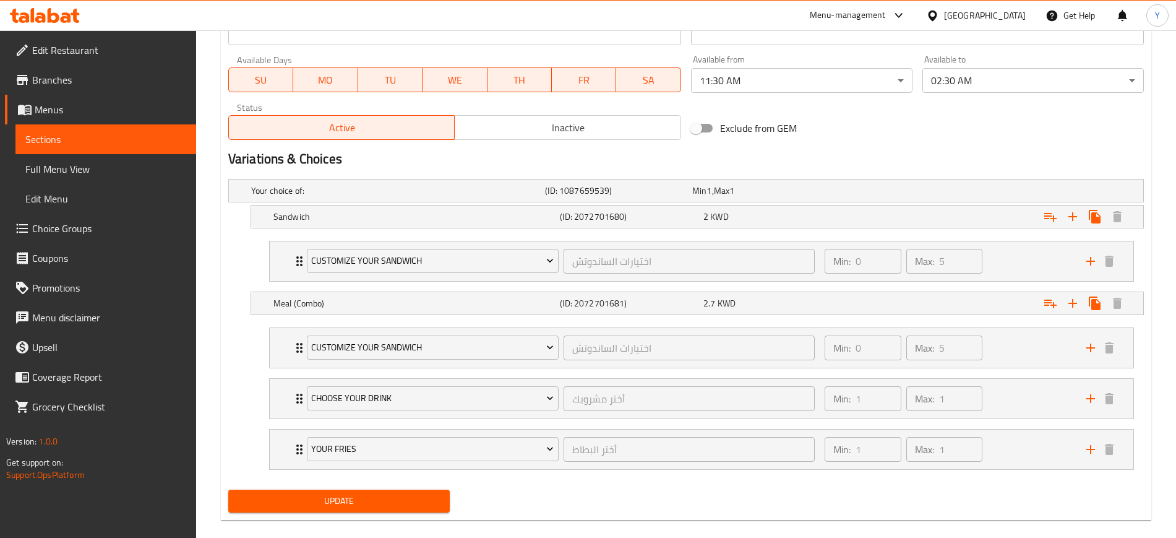
scroll to position [585, 0]
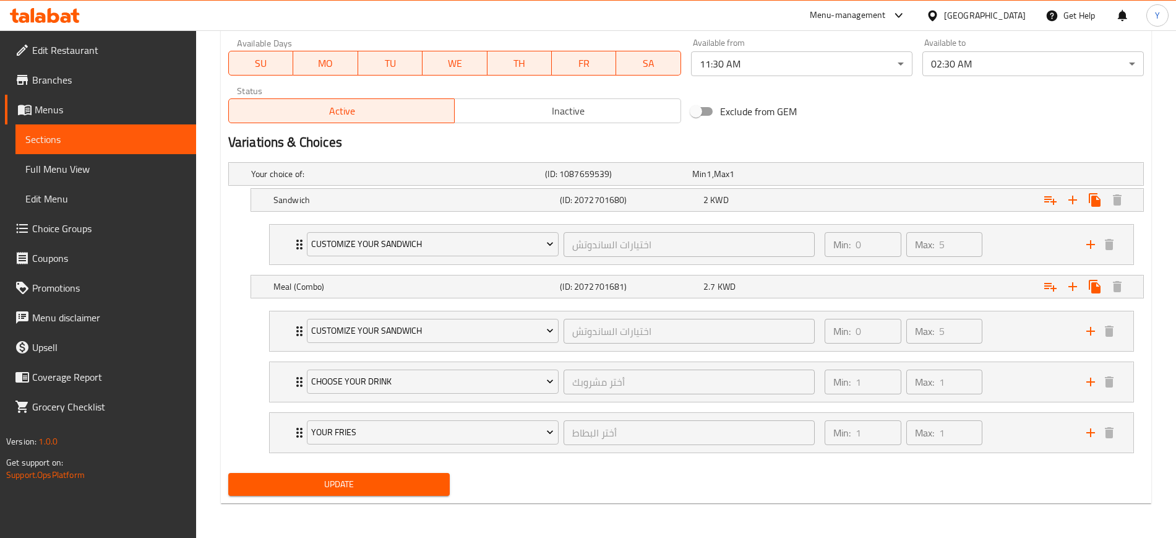
type textarea "I will now attempt to hypnotize you. Close your eyes, picture a mountain of let…"
click at [338, 483] on span "Update" at bounding box center [339, 483] width 202 height 15
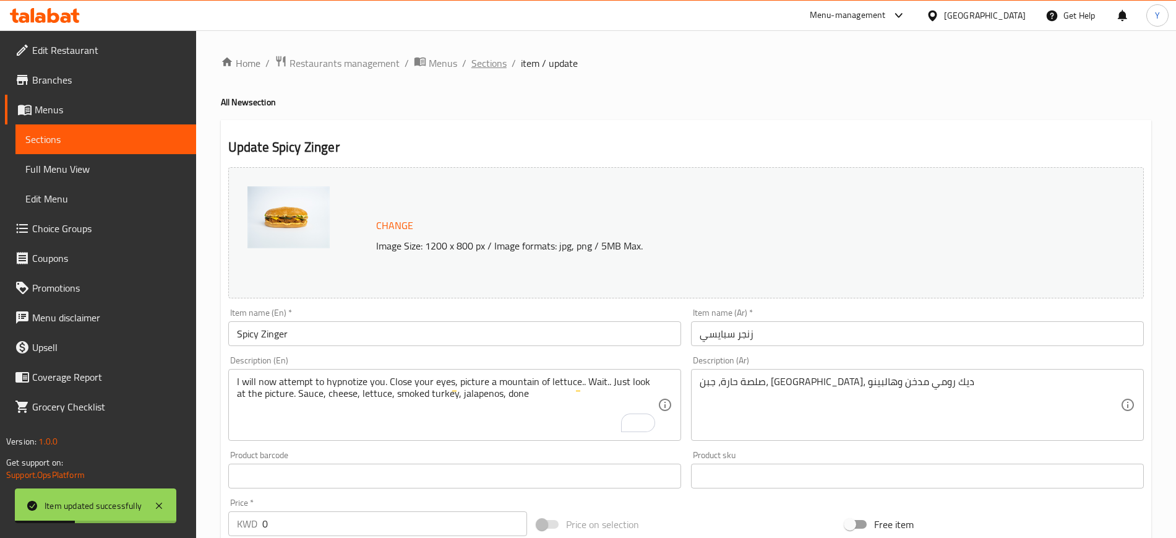
click at [491, 66] on span "Sections" at bounding box center [488, 63] width 35 height 15
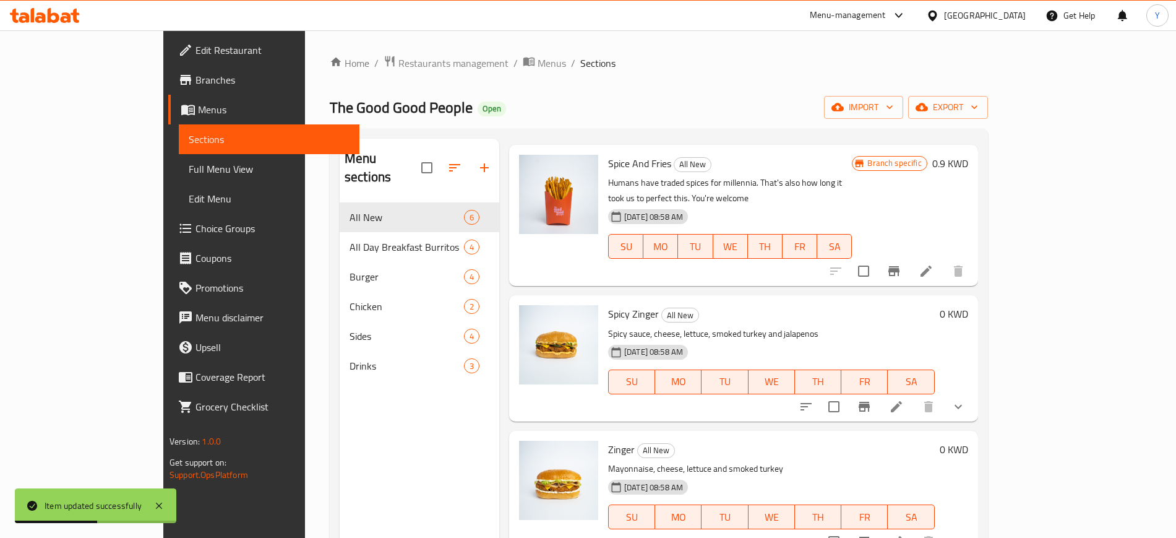
scroll to position [173, 0]
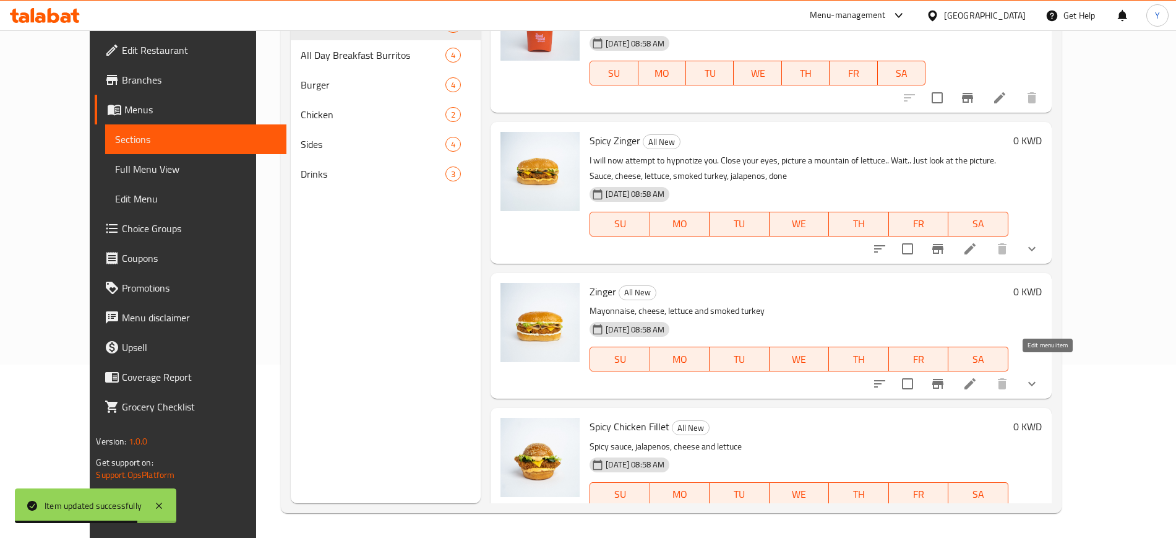
click at [976, 378] on icon at bounding box center [969, 383] width 11 height 11
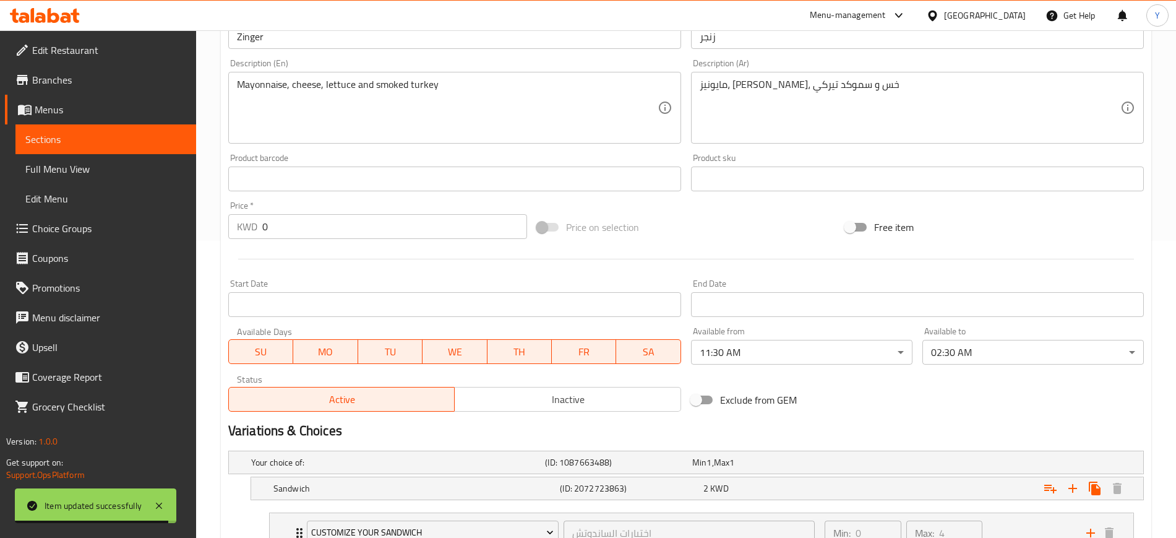
scroll to position [296, 0]
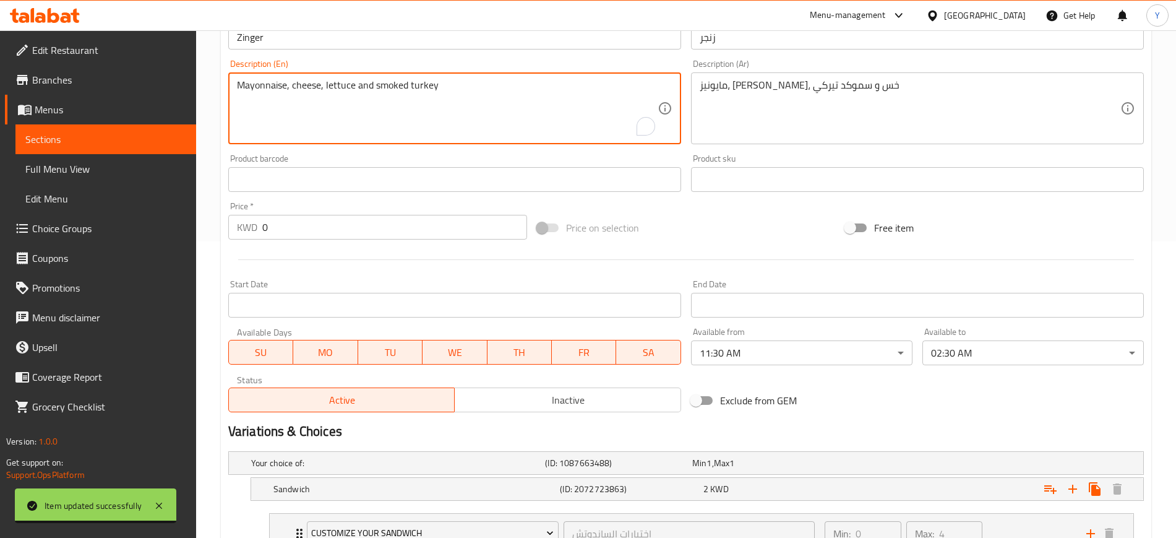
click at [351, 122] on textarea "Mayonnaise, cheese, lettuce and smoked turkey" at bounding box center [447, 108] width 421 height 59
paste textarea "Chicken just tastes better in long form. Mayonnaise,"
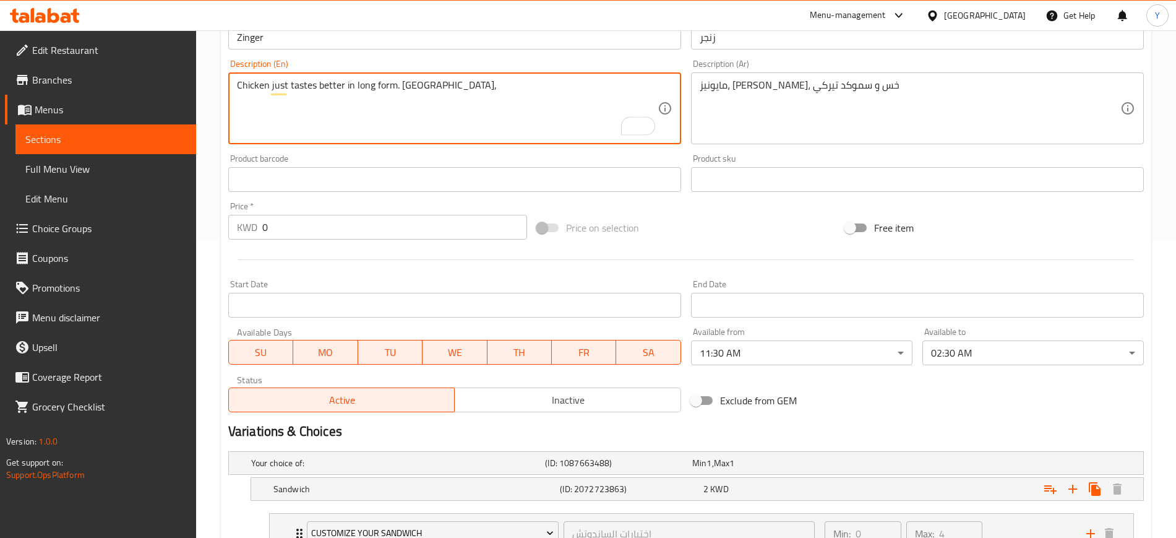
scroll to position [585, 0]
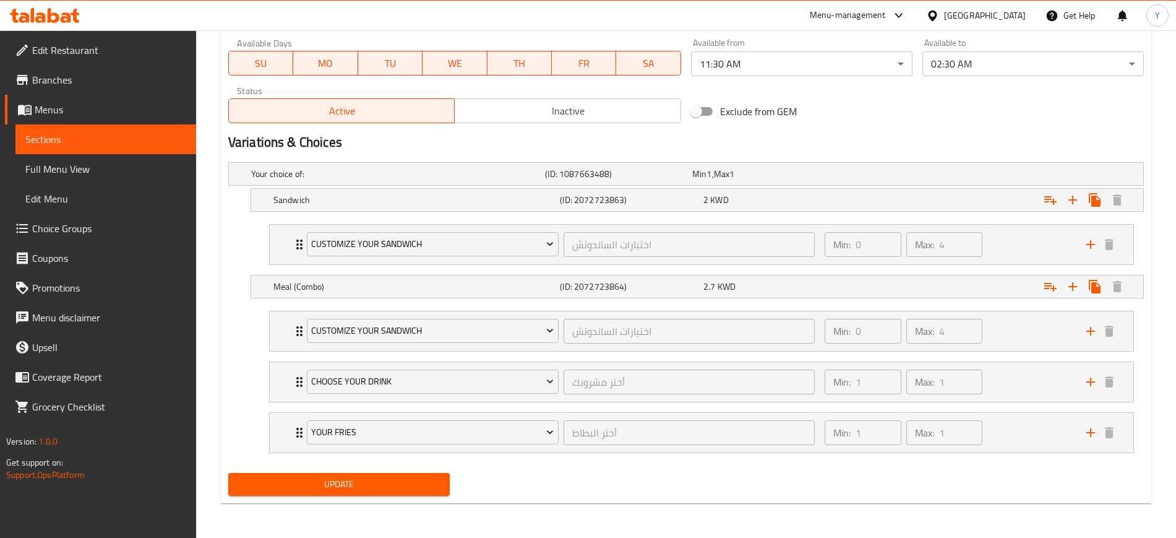
type textarea "Chicken just tastes better in long form. Mayonnaise,"
click at [259, 469] on div "Update" at bounding box center [338, 484] width 231 height 33
click at [263, 485] on span "Update" at bounding box center [339, 483] width 202 height 15
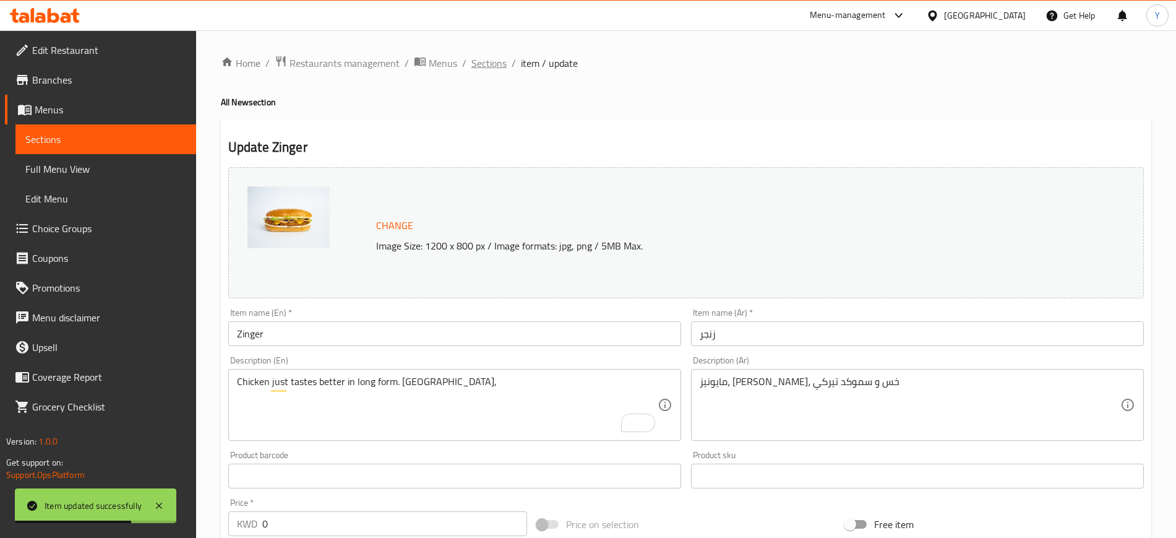
click at [503, 59] on span "Sections" at bounding box center [488, 63] width 35 height 15
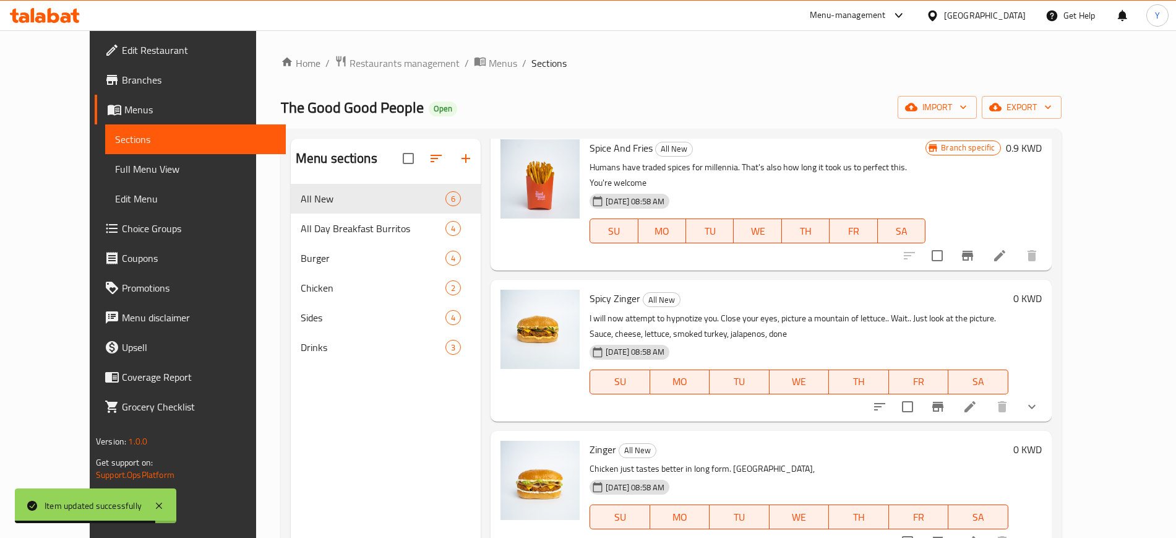
scroll to position [173, 0]
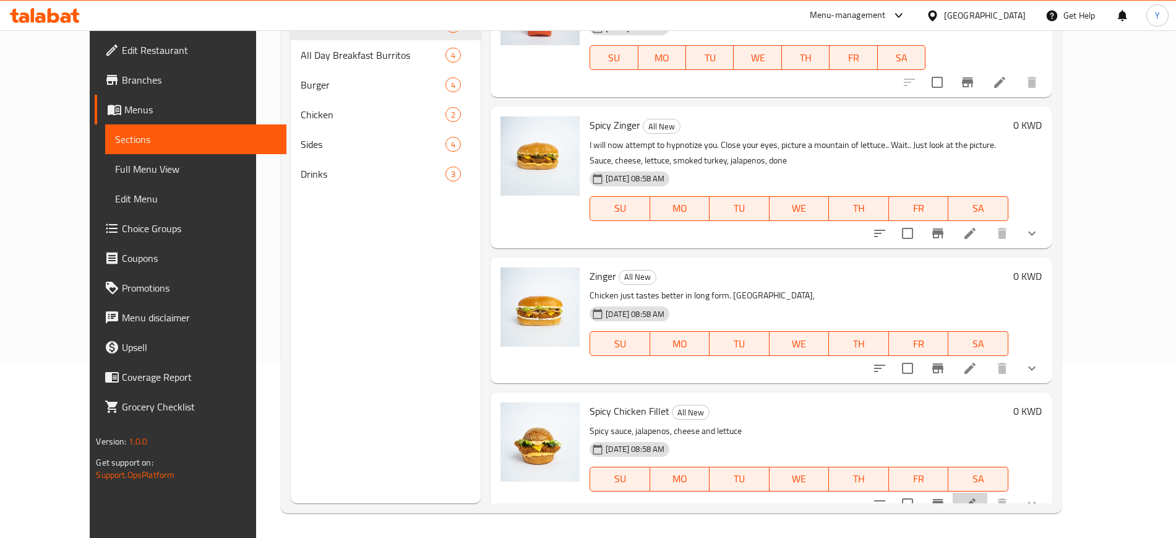
click at [987, 492] on li at bounding box center [970, 503] width 35 height 22
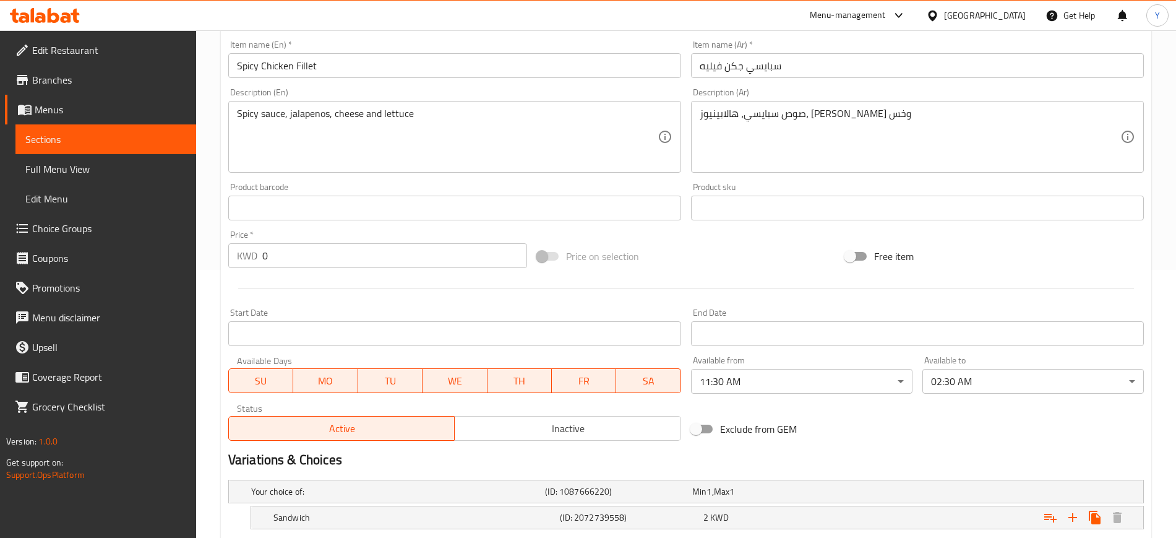
scroll to position [267, 0]
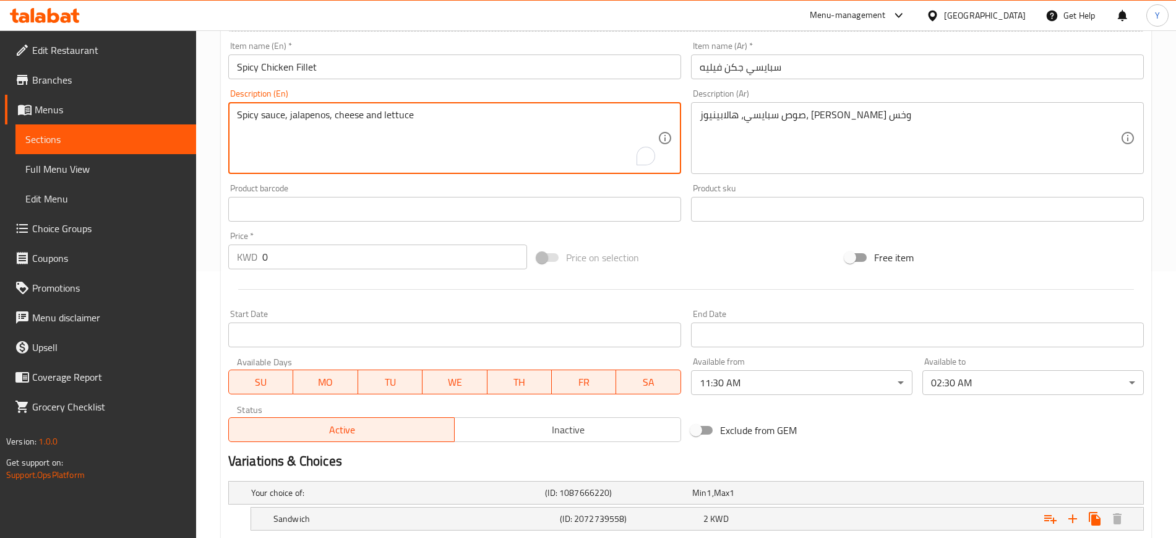
click at [400, 119] on textarea "Spicy sauce, jalapenos, cheese and lettuce" at bounding box center [447, 138] width 421 height 59
paste textarea "The classic made even better. Tangy spicy sauce, the right amount of jalapeños,…"
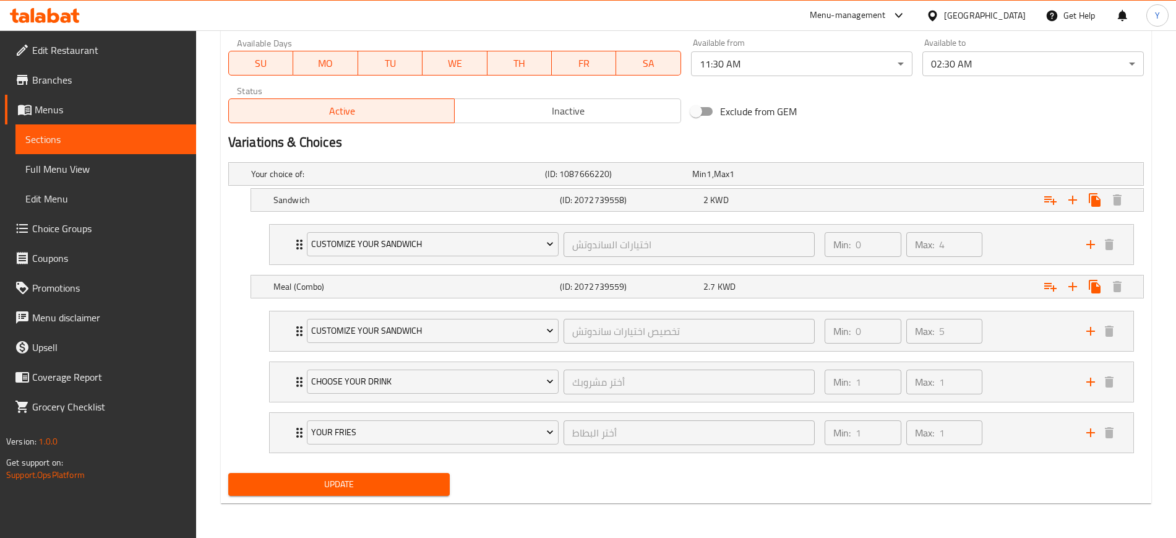
click at [317, 480] on div "Update" at bounding box center [338, 484] width 231 height 33
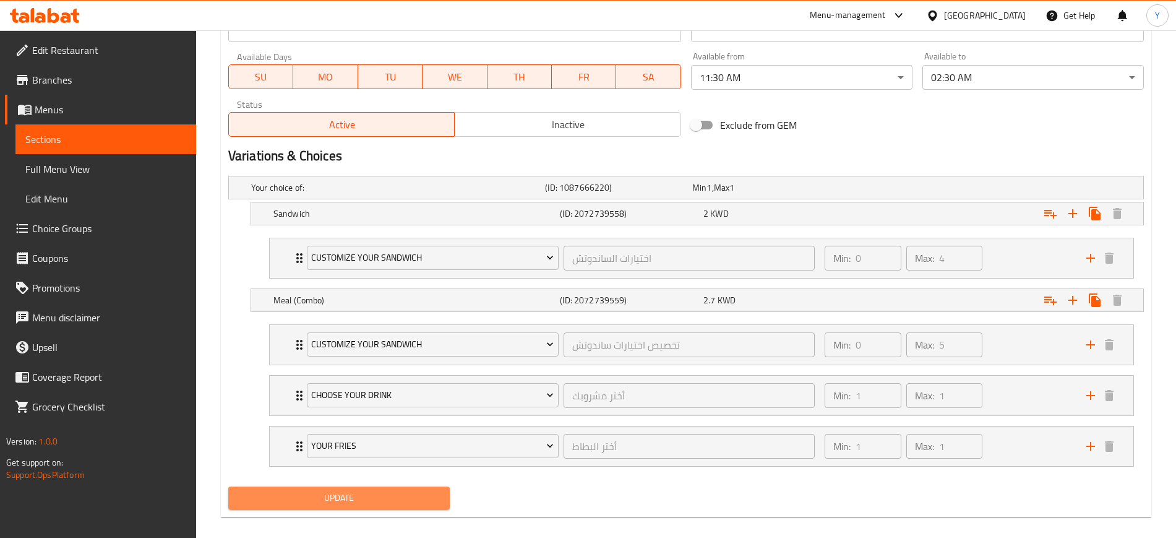
click at [338, 494] on span "Update" at bounding box center [339, 497] width 202 height 15
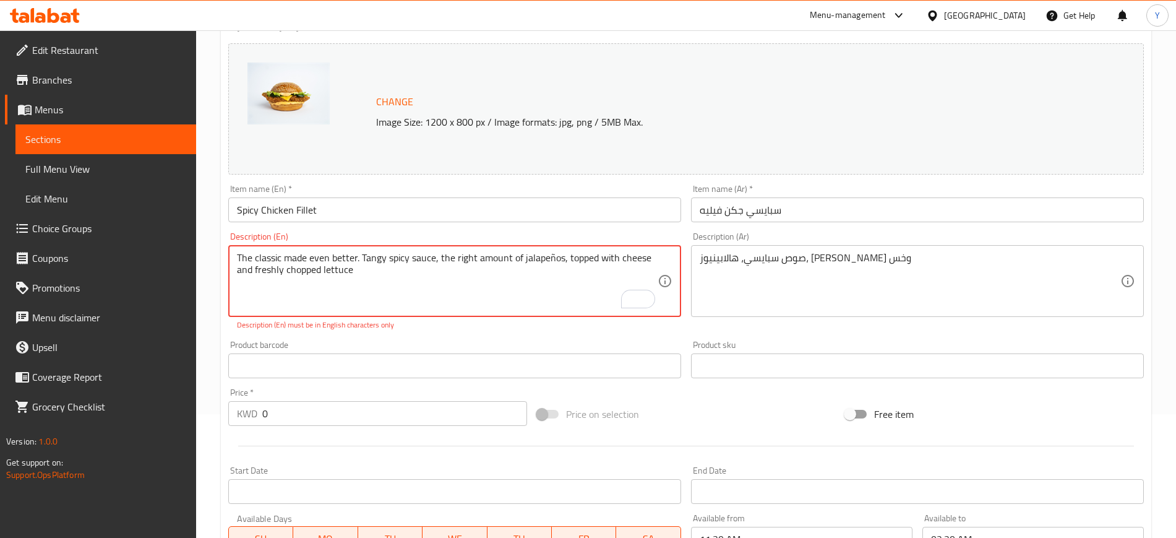
scroll to position [56, 0]
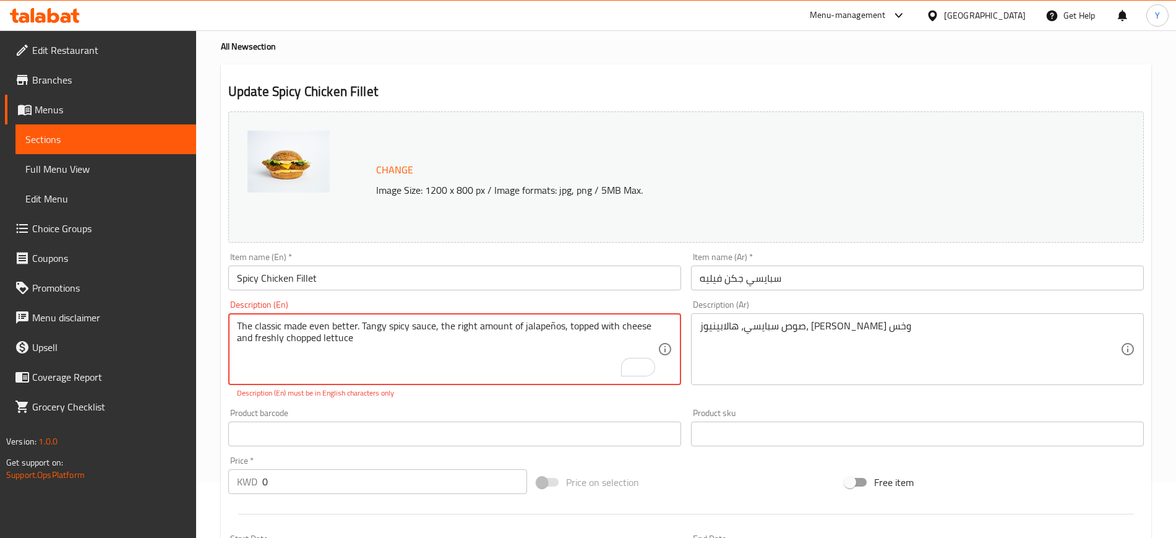
click at [551, 322] on textarea "The classic made even better. Tangy spicy sauce, the right amount of jalapeños,…" at bounding box center [447, 349] width 421 height 59
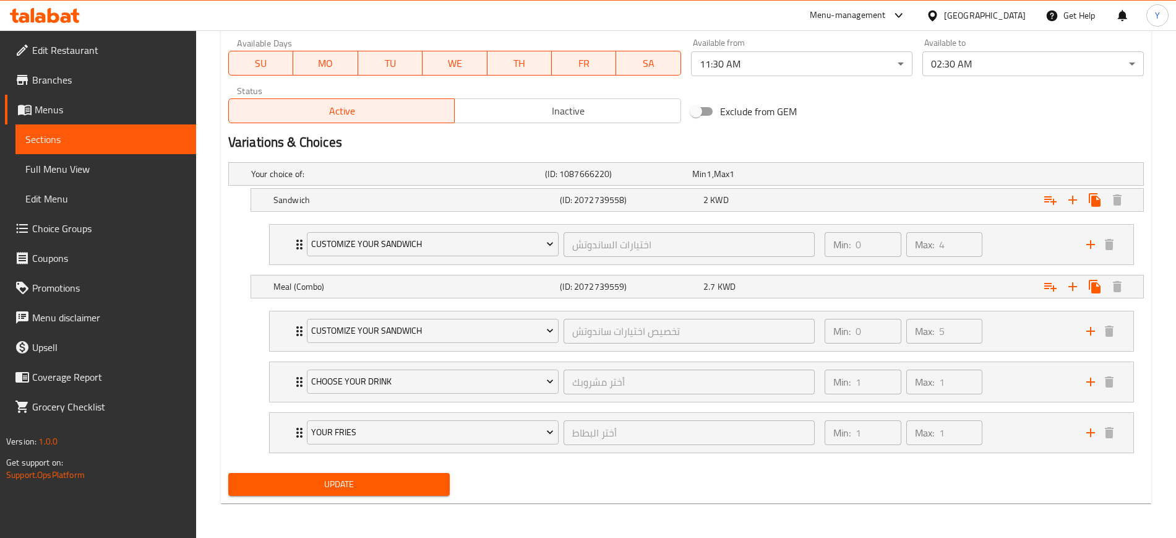
type textarea "The classic made even better. Tangy spicy sauce, the right amount of jalapenos,…"
drag, startPoint x: 330, startPoint y: 471, endPoint x: 329, endPoint y: 477, distance: 6.2
click at [329, 477] on div "Update" at bounding box center [338, 484] width 231 height 33
click at [329, 477] on span "Update" at bounding box center [339, 483] width 202 height 15
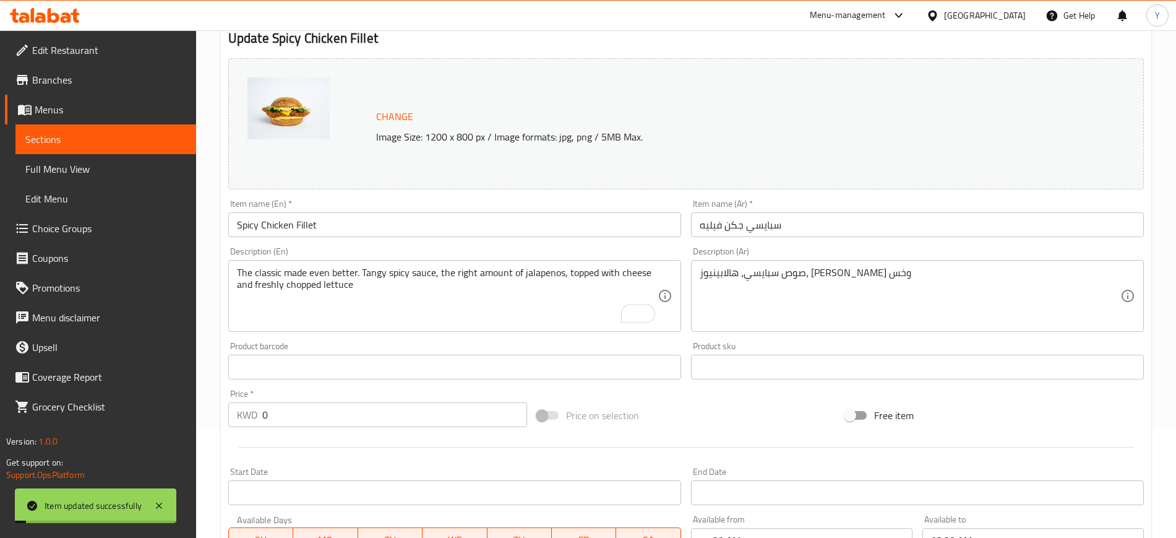
scroll to position [0, 0]
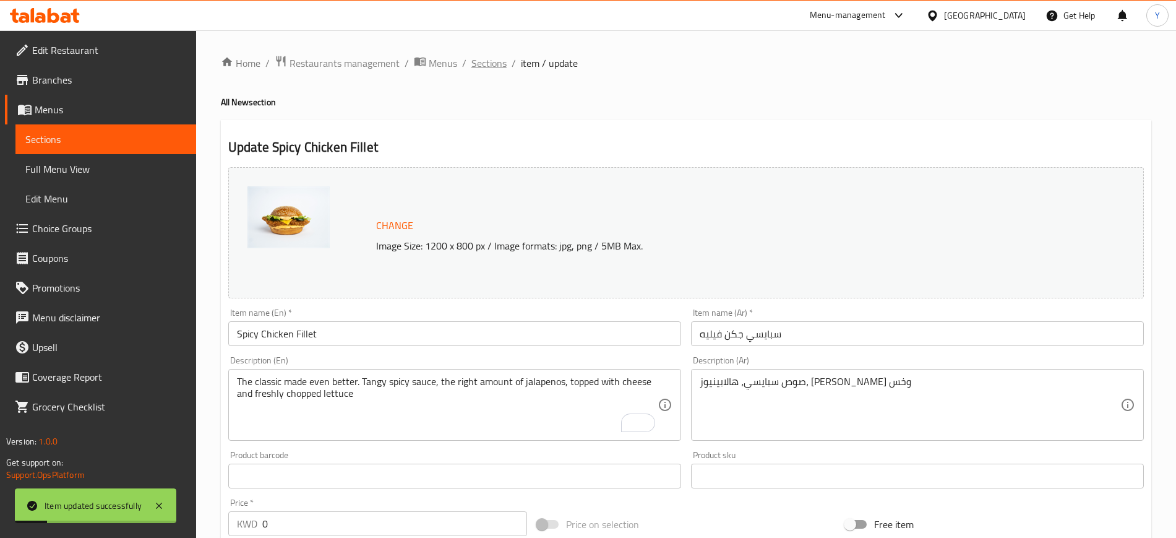
click at [491, 65] on span "Sections" at bounding box center [488, 63] width 35 height 15
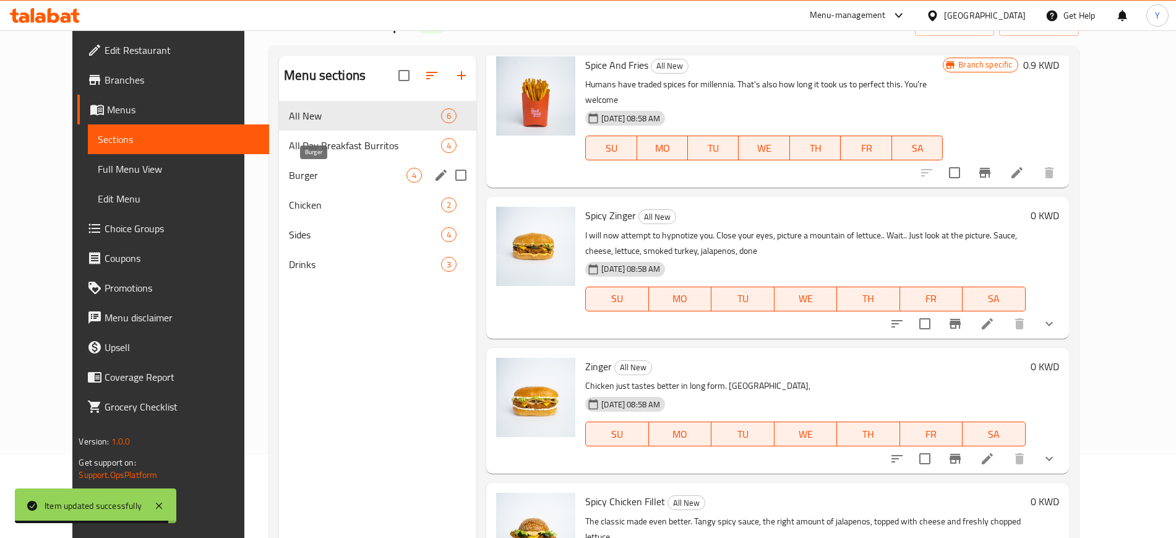
scroll to position [84, 0]
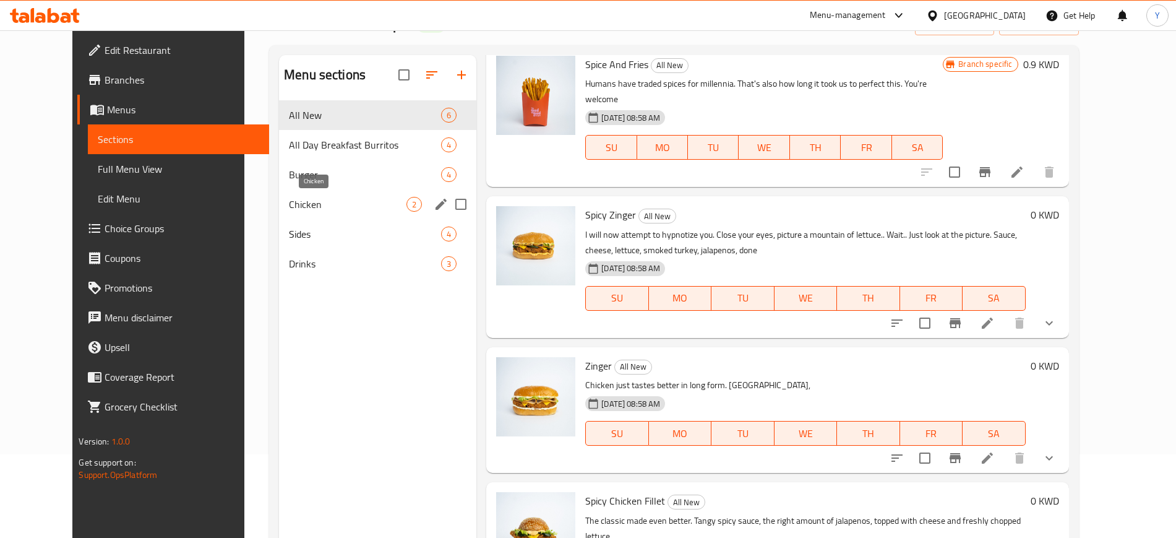
click at [298, 208] on span "Chicken" at bounding box center [348, 204] width 118 height 15
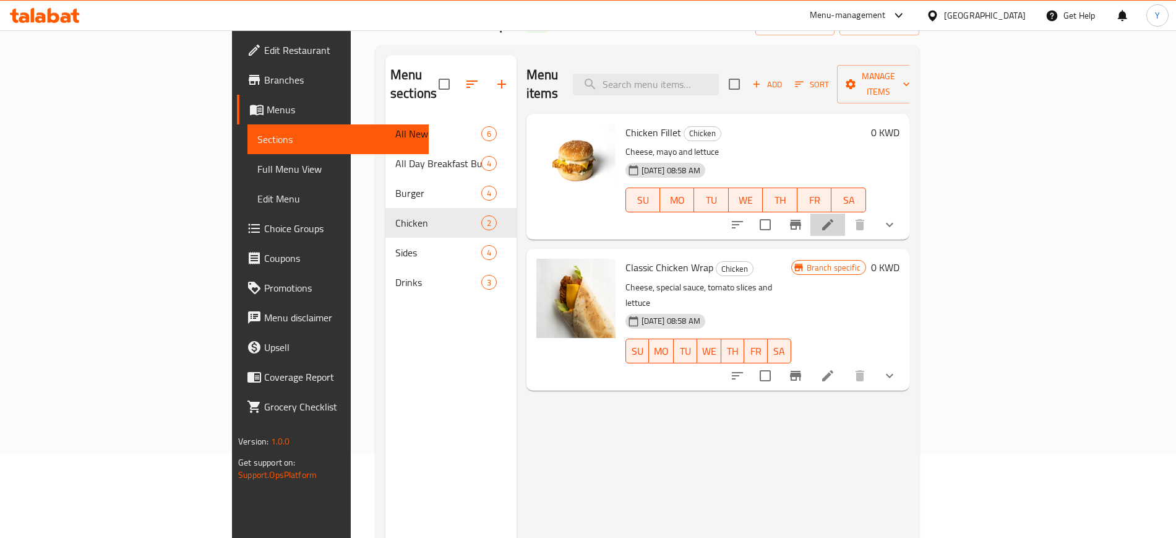
click at [845, 213] on li at bounding box center [827, 224] width 35 height 22
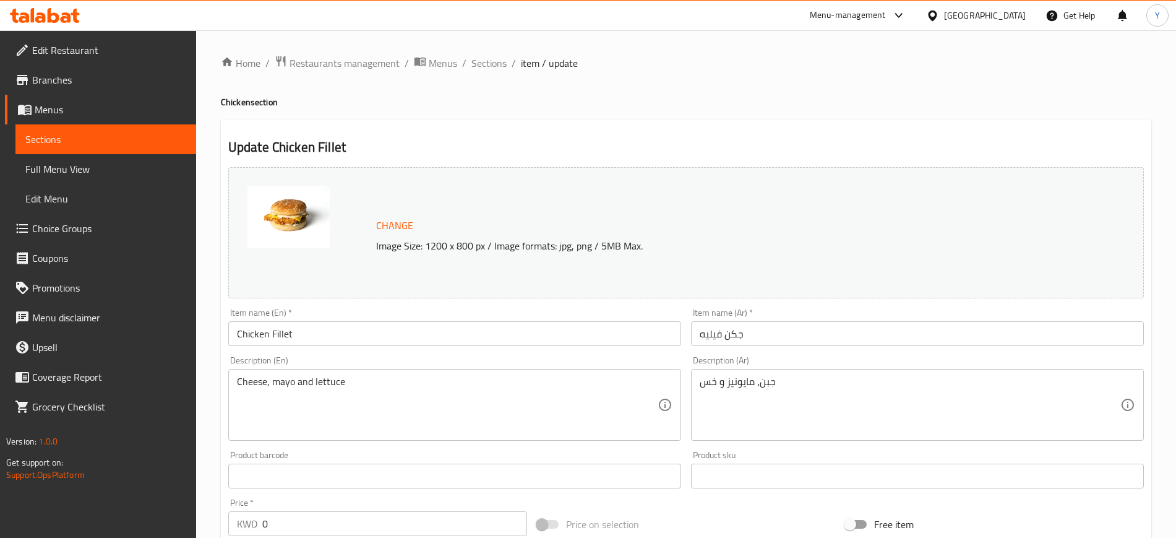
scroll to position [195, 0]
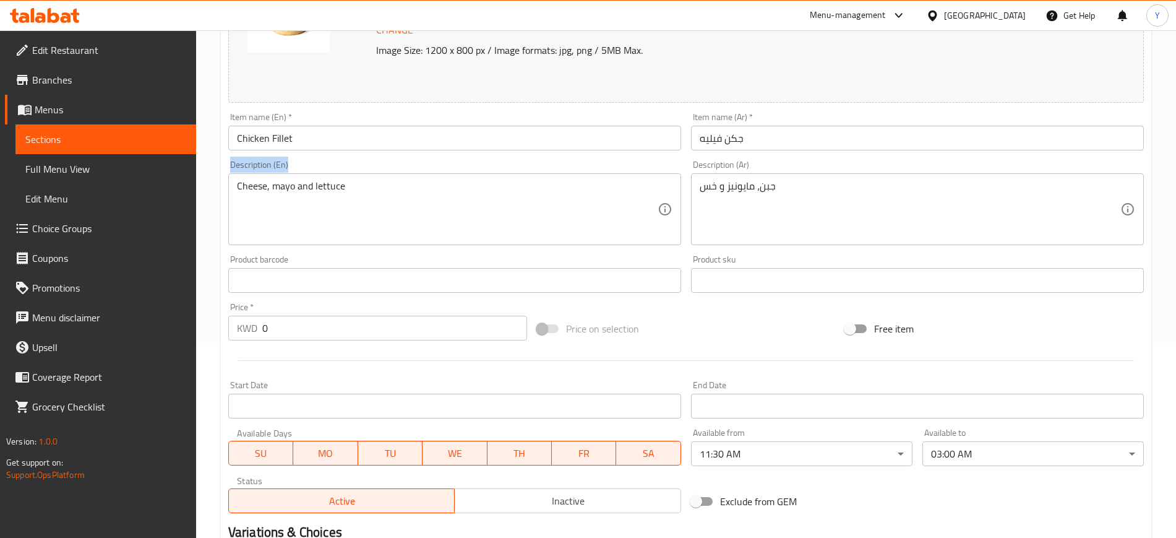
drag, startPoint x: 463, startPoint y: 160, endPoint x: 457, endPoint y: 200, distance: 41.3
click at [457, 200] on div "Description (En) Cheese, mayo and lettuce Description (En)" at bounding box center [454, 202] width 453 height 85
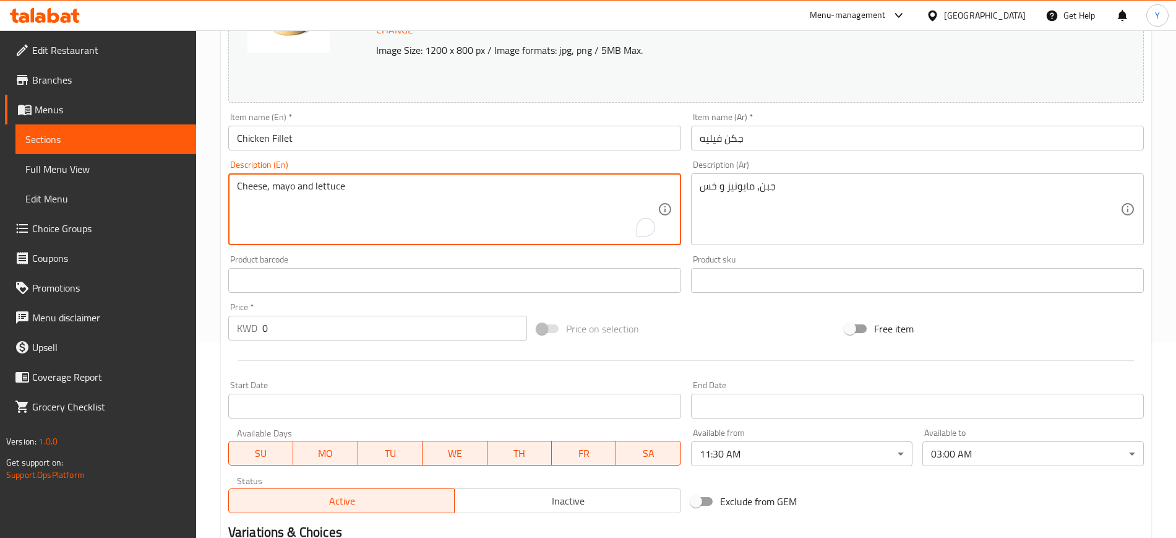
click at [457, 200] on textarea "Cheese, mayo and lettuce" at bounding box center [447, 209] width 421 height 59
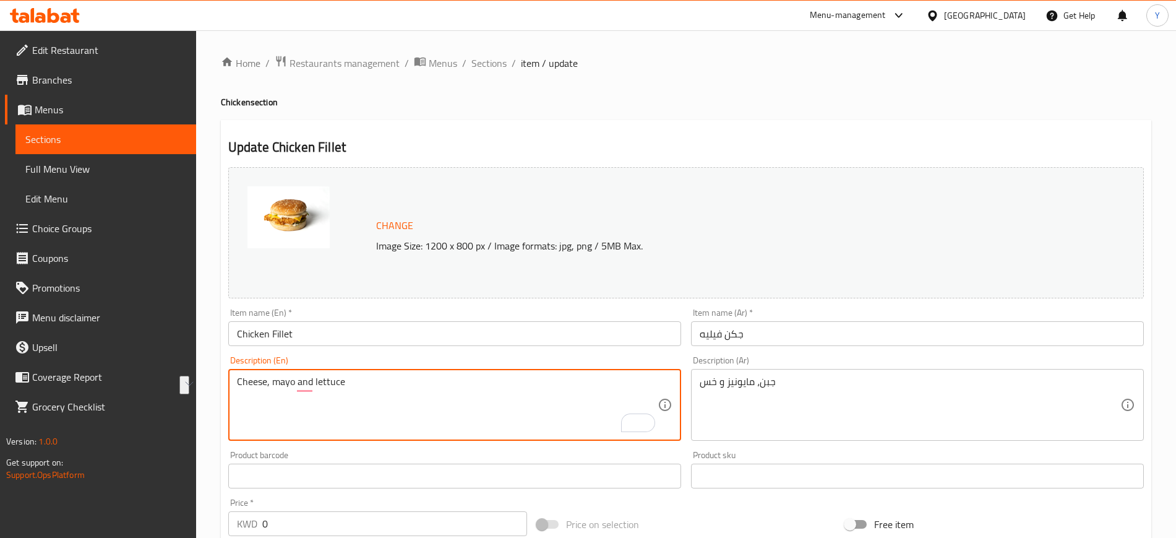
paste textarea "Needs no introduction. We do ours with creamy cheddar cheese, a healthy dollop …"
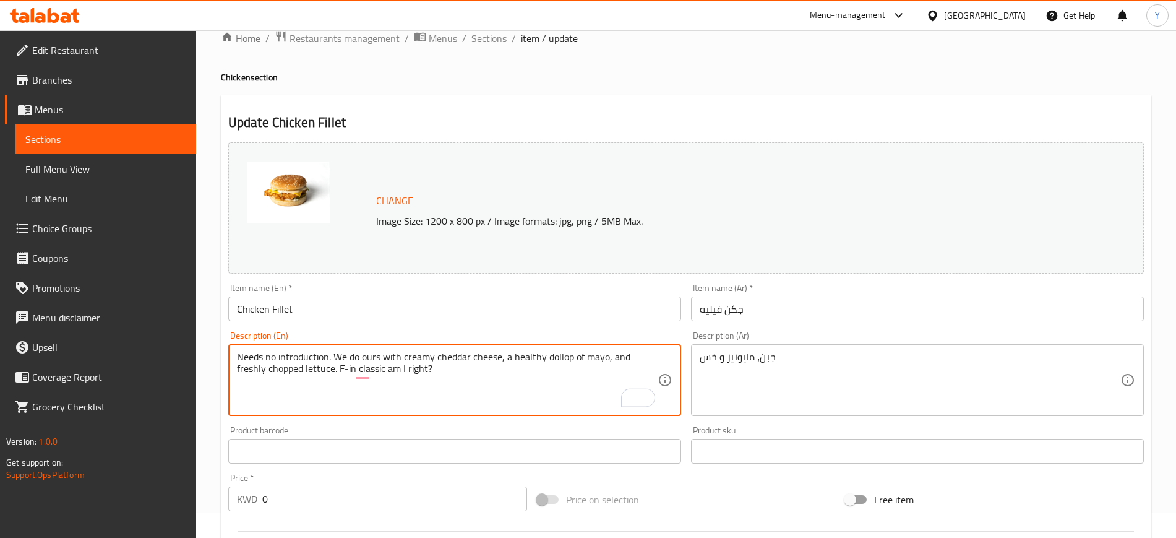
scroll to position [25, 0]
type textarea "Needs no introduction. We do ours with creamy cheddar cheese, a healthy dollop …"
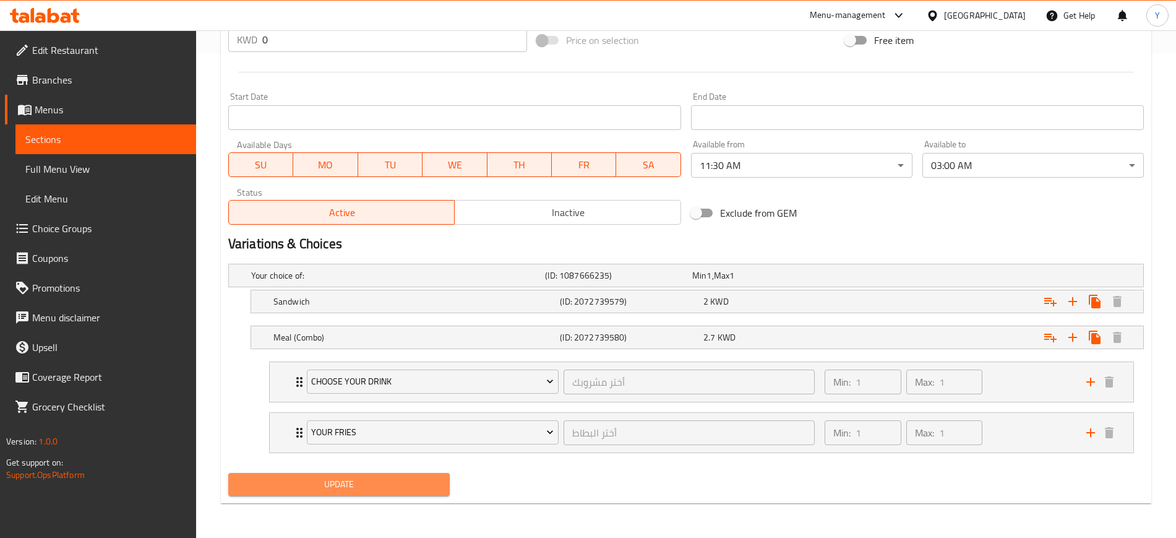
click at [395, 478] on span "Update" at bounding box center [339, 483] width 202 height 15
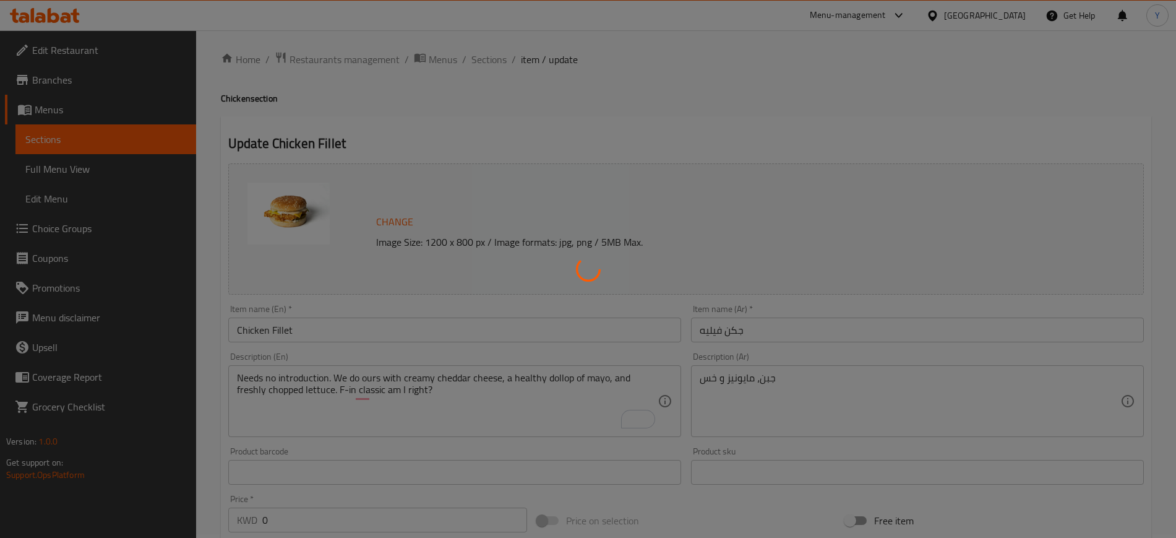
scroll to position [0, 0]
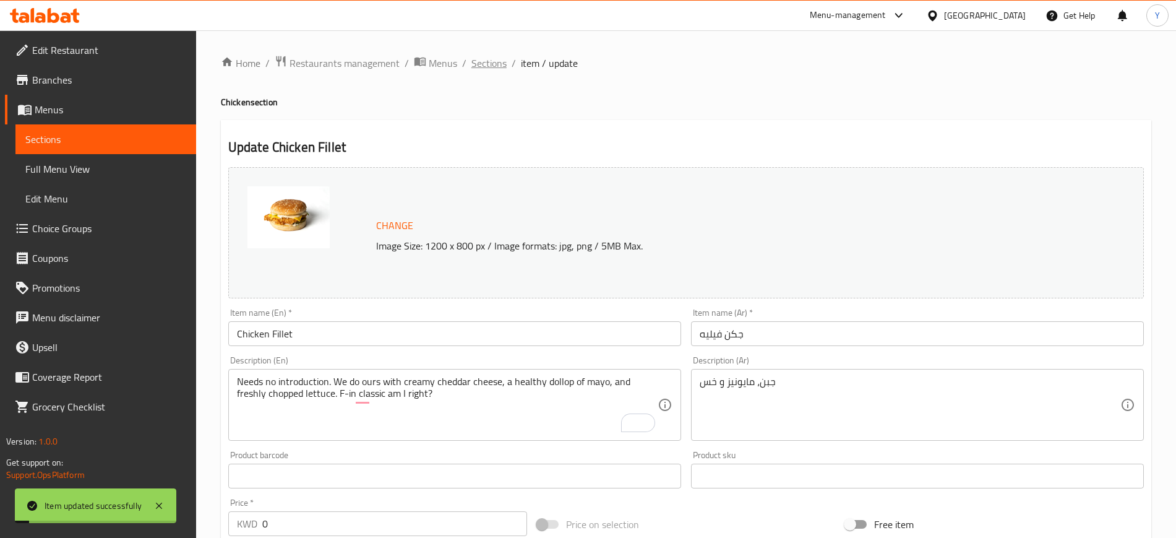
click at [493, 67] on span "Sections" at bounding box center [488, 63] width 35 height 15
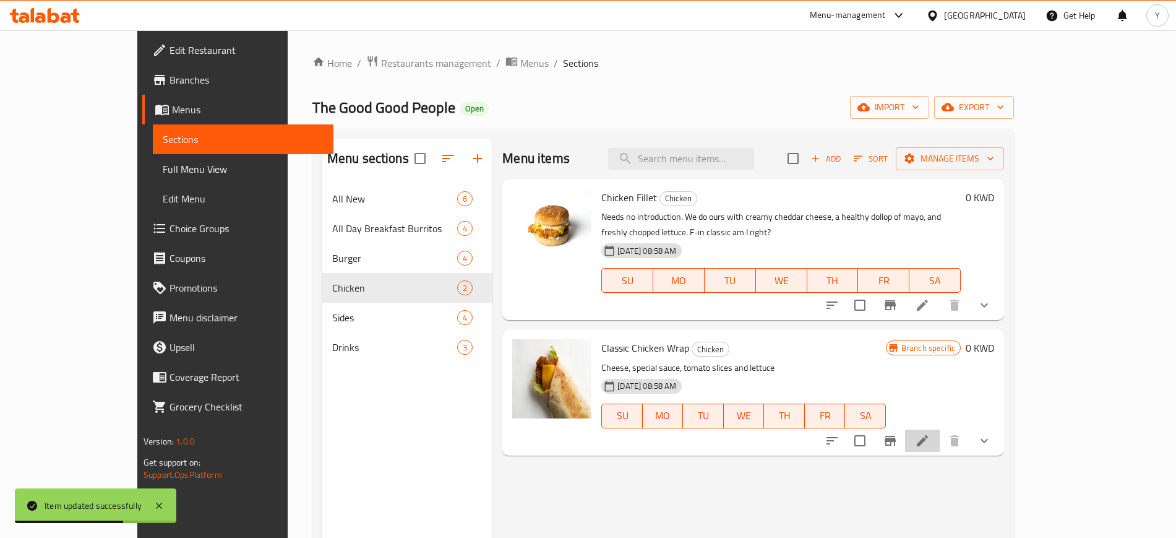
click at [940, 429] on li at bounding box center [922, 440] width 35 height 22
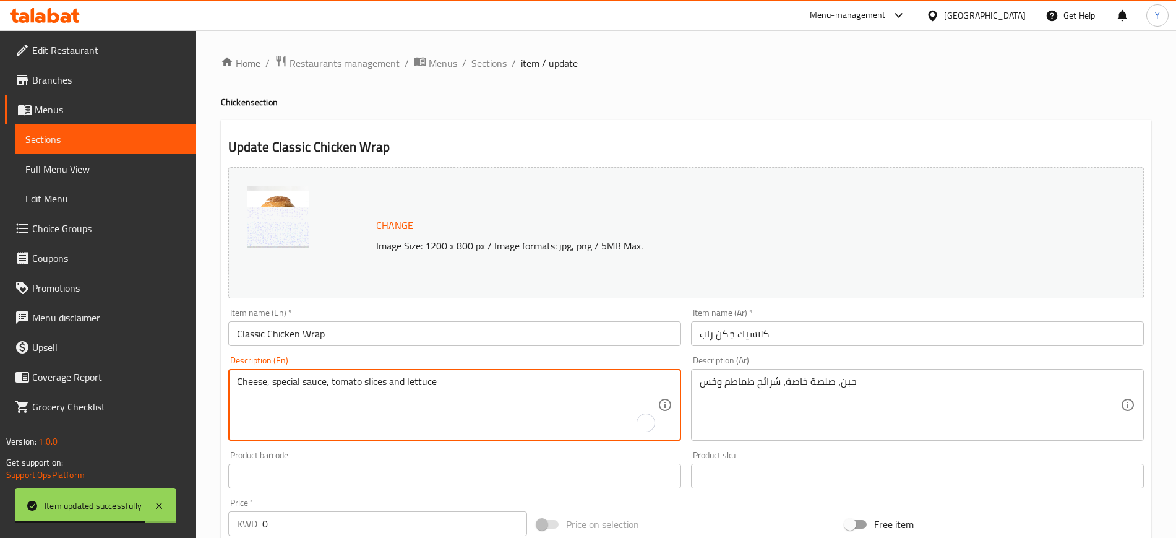
click at [356, 393] on textarea "Cheese, special sauce, tomato slices and lettuce" at bounding box center [447, 405] width 421 height 59
paste textarea "A tender piece of breast marinated in a humble sea of spices, topped with chees…"
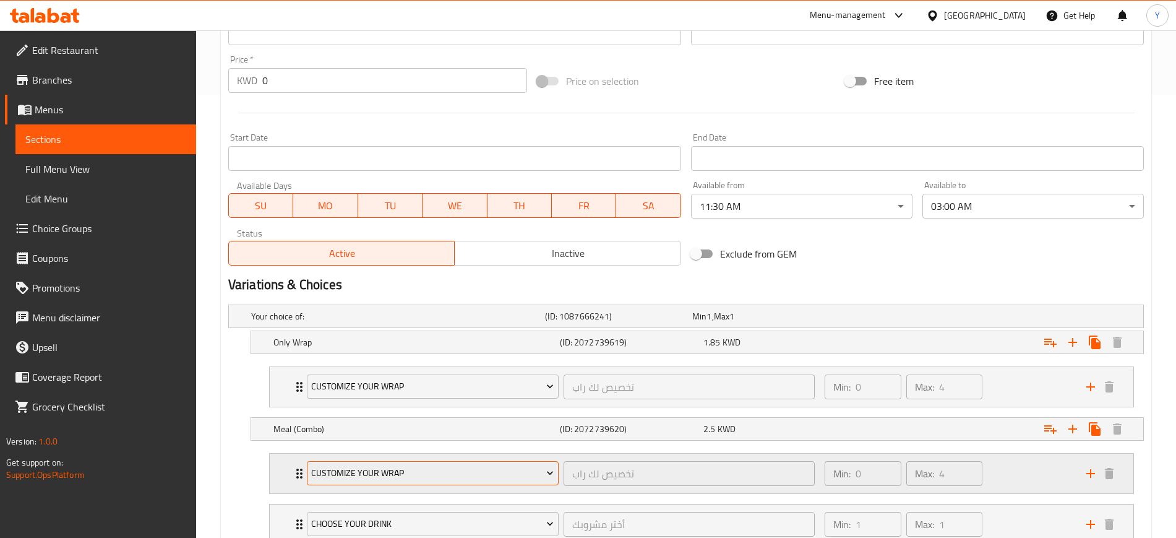
scroll to position [585, 0]
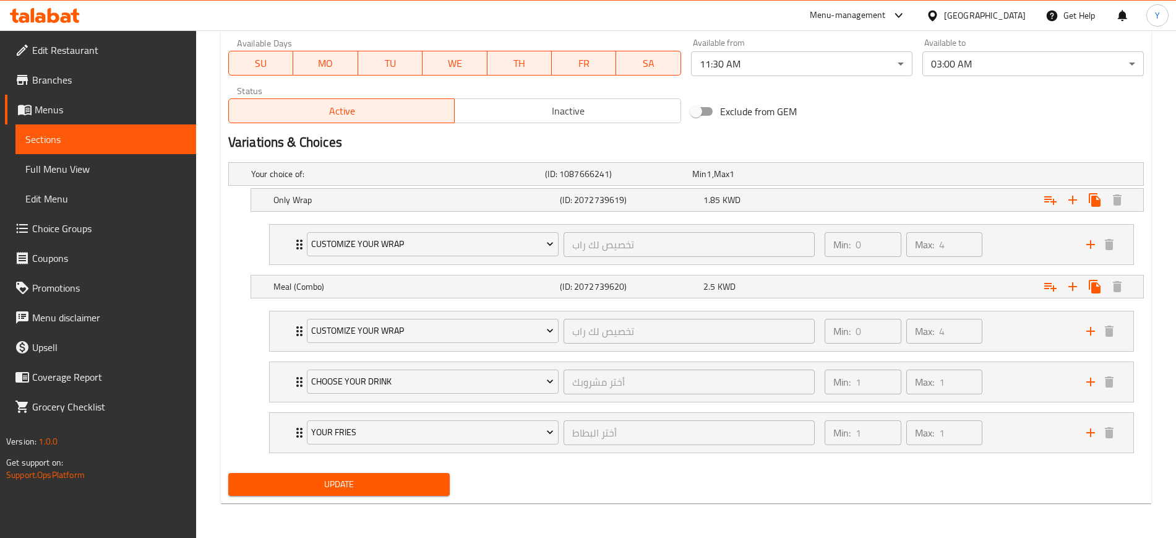
type textarea "A tender piece of breast marinated in a humble sea of spices, topped with chees…"
click at [308, 477] on span "Update" at bounding box center [339, 483] width 202 height 15
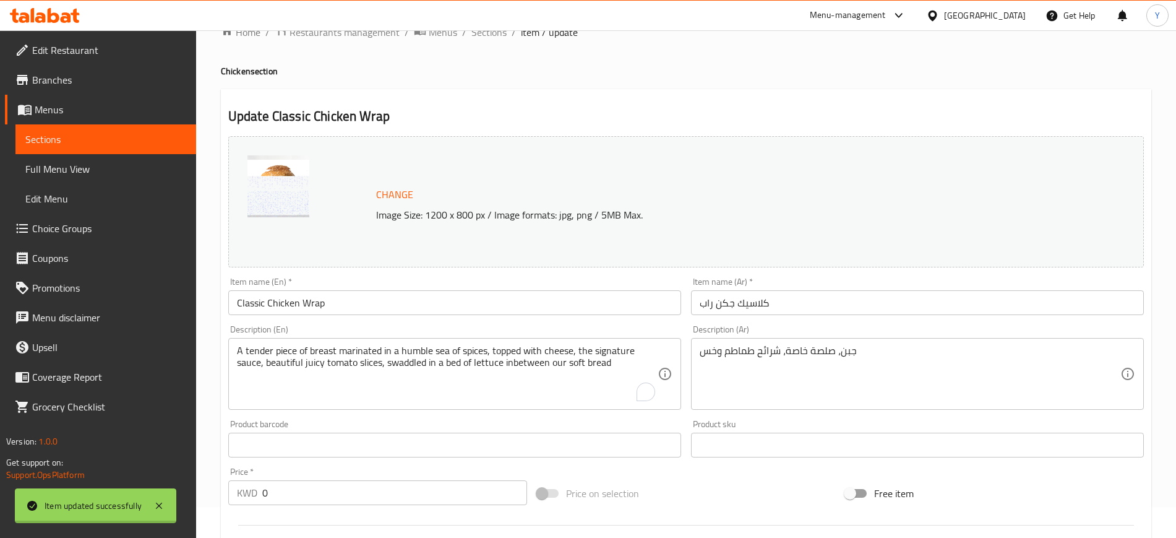
scroll to position [0, 0]
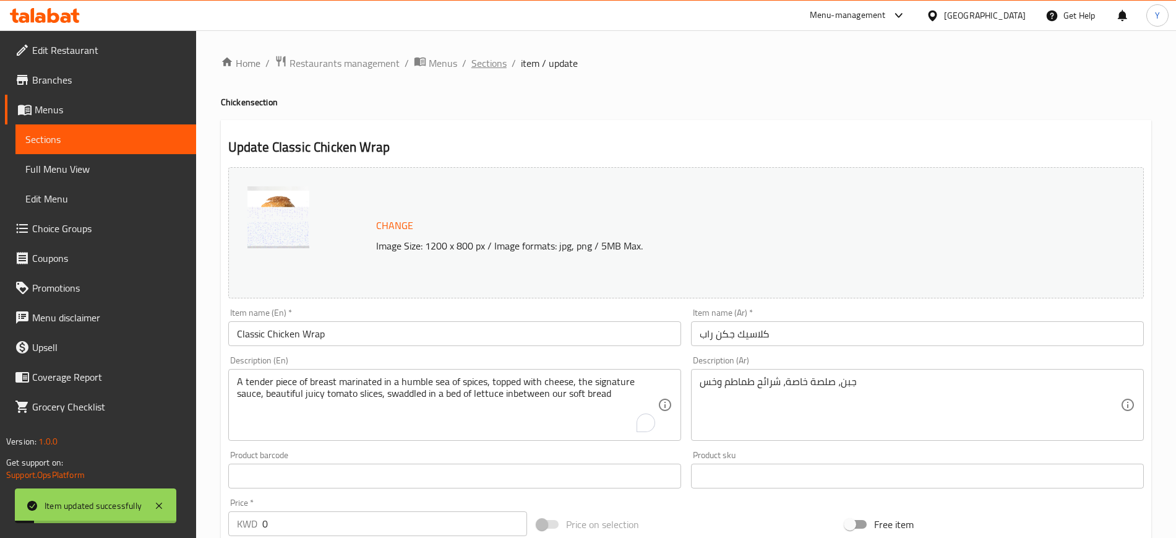
click at [487, 62] on span "Sections" at bounding box center [488, 63] width 35 height 15
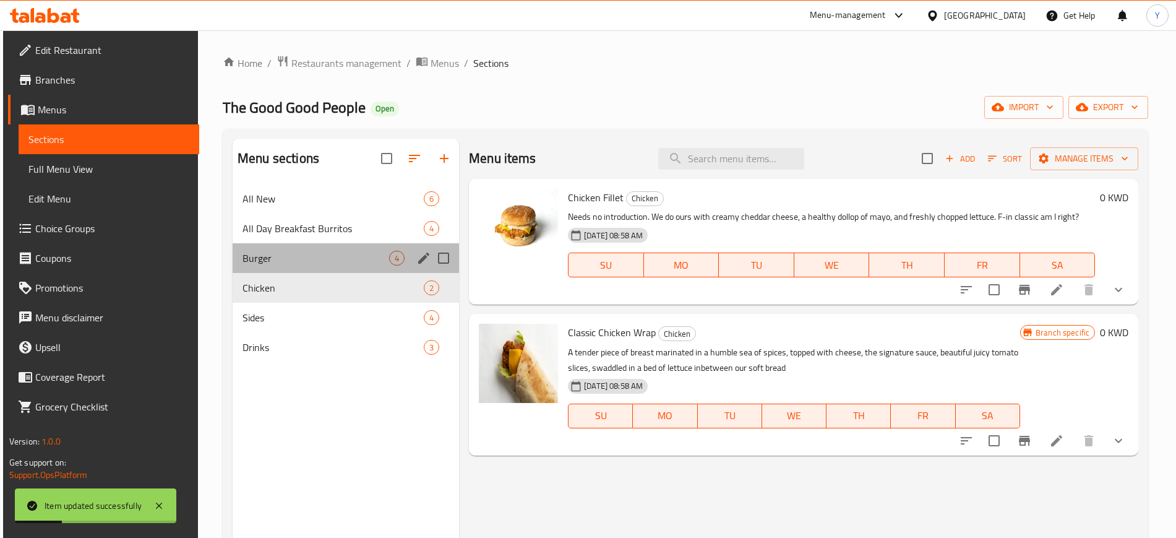
click at [295, 243] on div "Burger 4" at bounding box center [346, 258] width 226 height 30
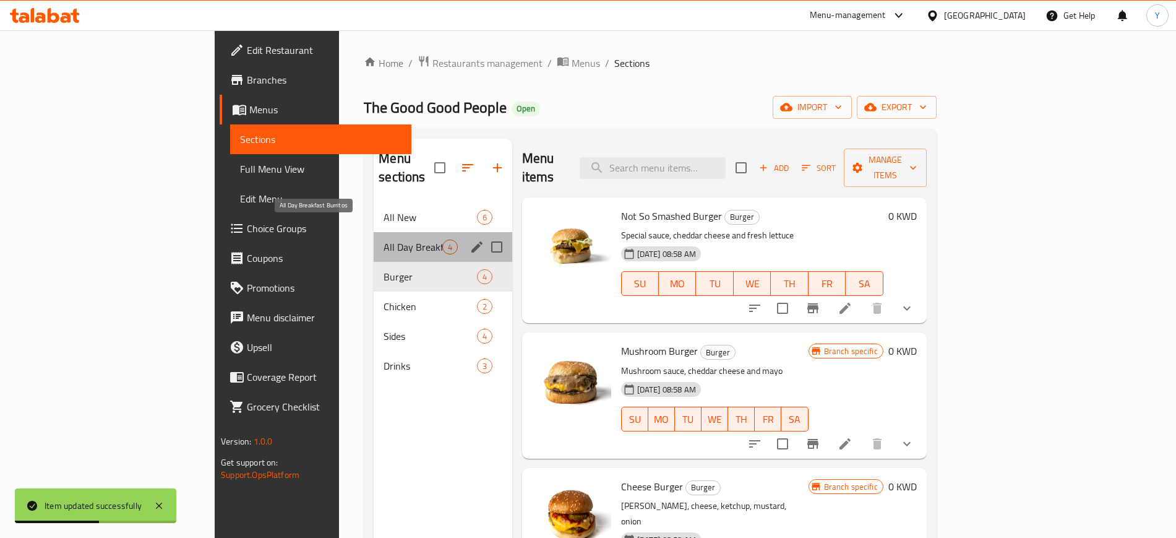
click at [384, 239] on span "All Day Breakfast Burritos" at bounding box center [413, 246] width 58 height 15
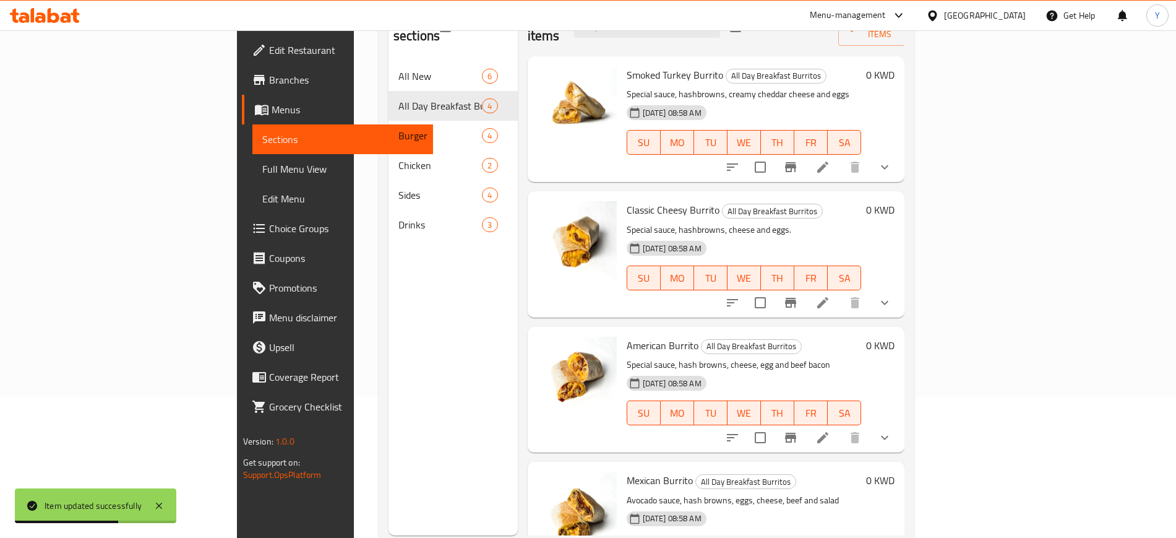
scroll to position [173, 0]
